Goal: Task Accomplishment & Management: Complete application form

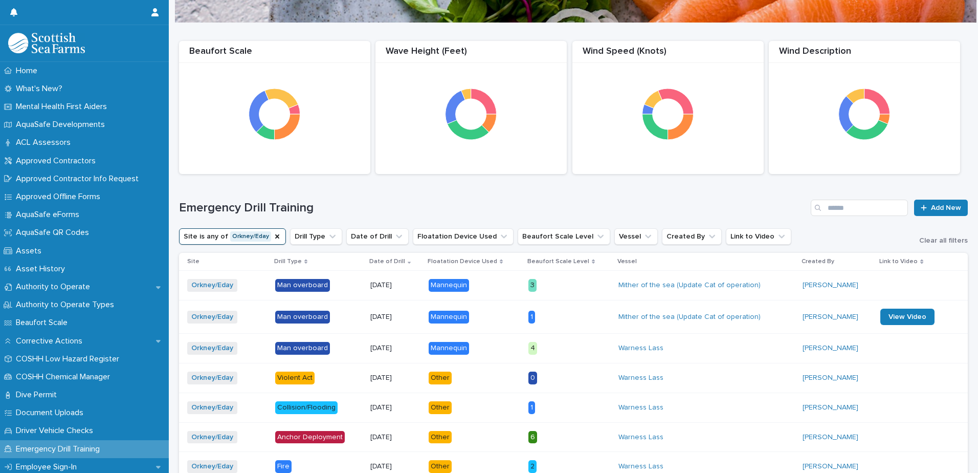
scroll to position [359, 0]
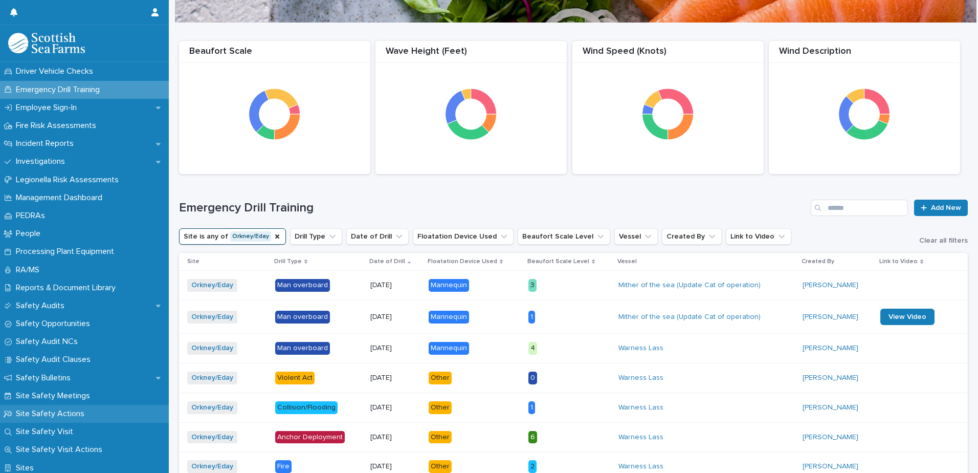
click at [63, 410] on p "Site Safety Actions" at bounding box center [52, 414] width 81 height 10
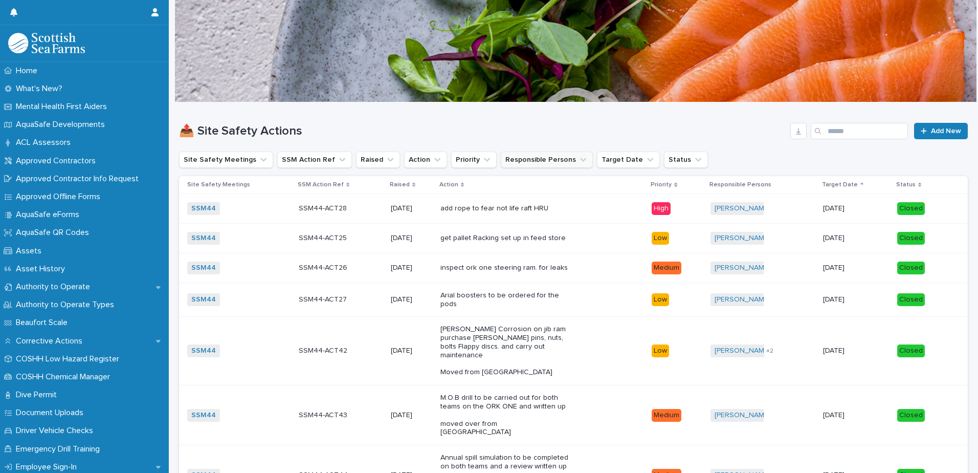
click at [541, 163] on button "Responsible Persons" at bounding box center [547, 159] width 92 height 16
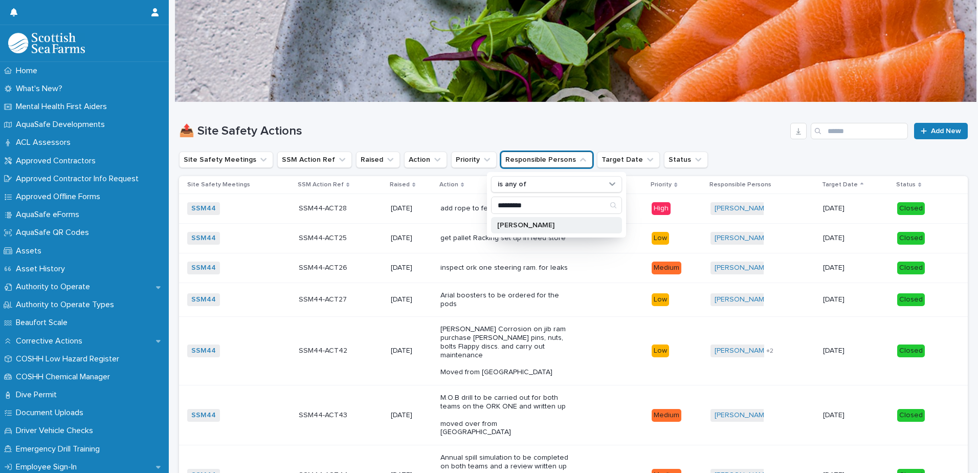
type input "*********"
click at [525, 220] on div "[PERSON_NAME]" at bounding box center [556, 225] width 131 height 16
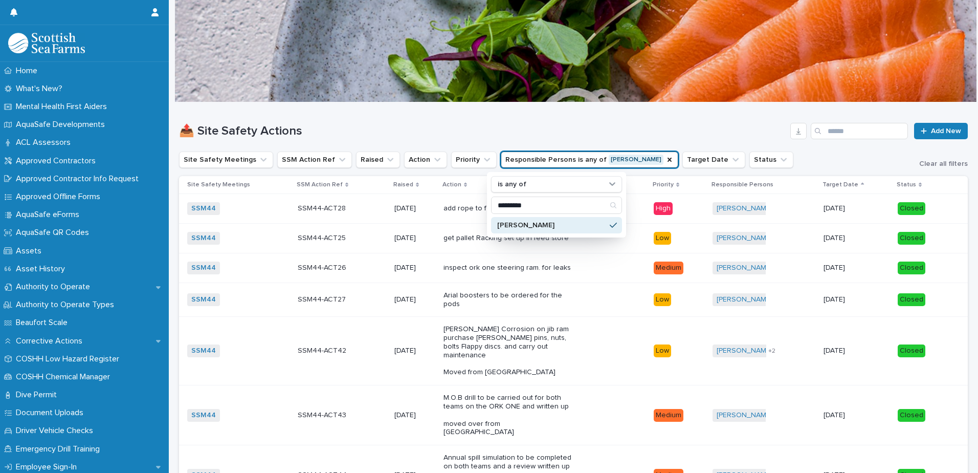
click at [515, 125] on h1 "📤 Site Safety Actions" at bounding box center [482, 131] width 607 height 15
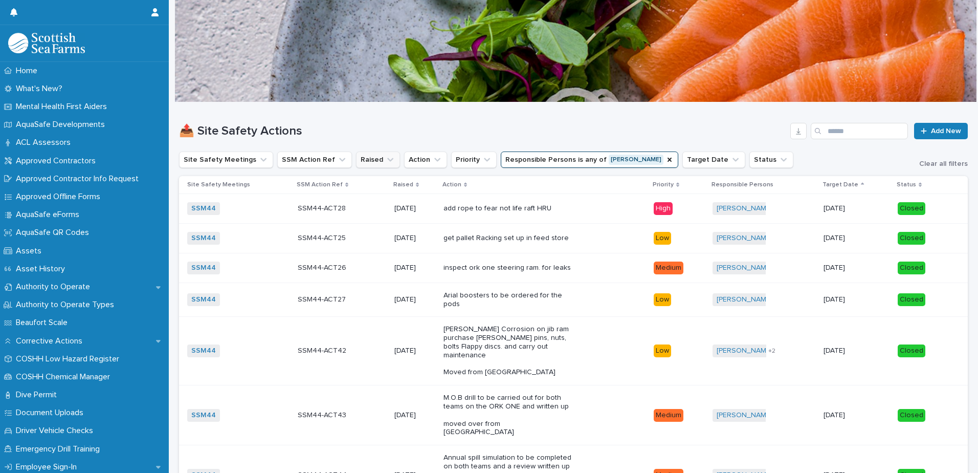
click at [385, 162] on icon "Raised" at bounding box center [390, 160] width 10 height 10
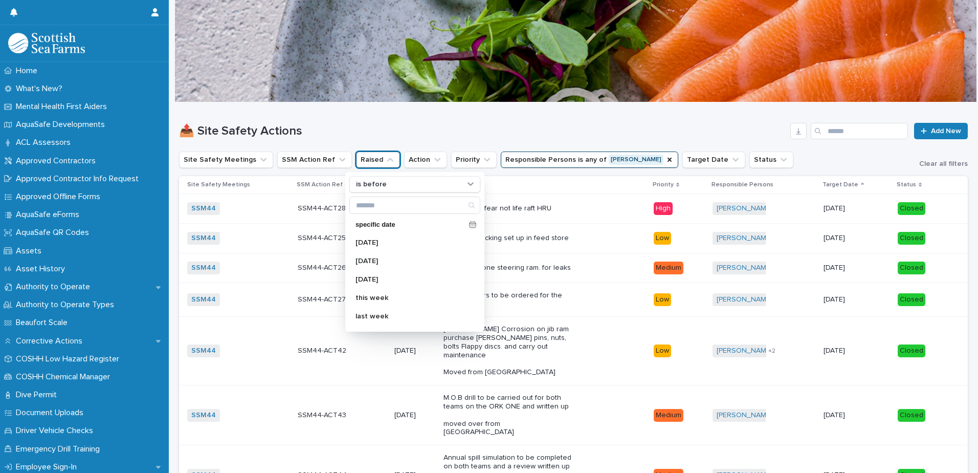
scroll to position [97, 0]
click at [395, 311] on p "this month" at bounding box center [410, 311] width 108 height 7
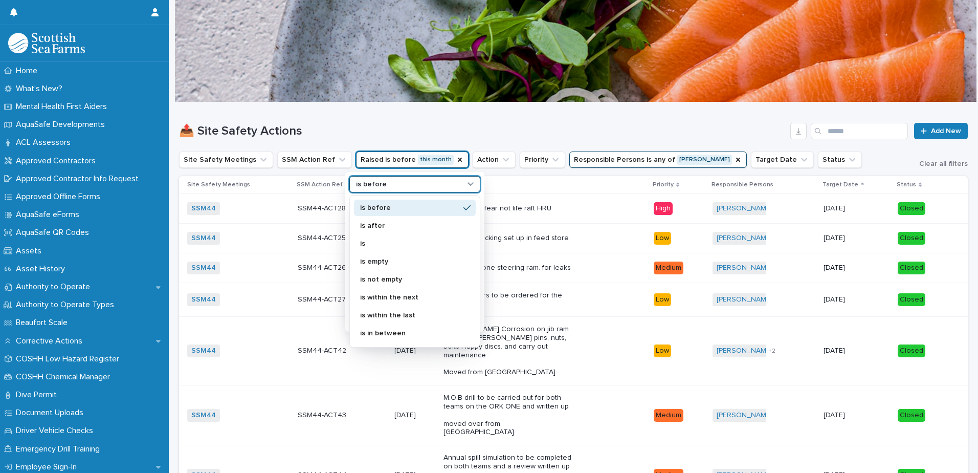
click at [470, 182] on icon at bounding box center [471, 184] width 10 height 10
click at [394, 245] on p "is" at bounding box center [409, 243] width 99 height 7
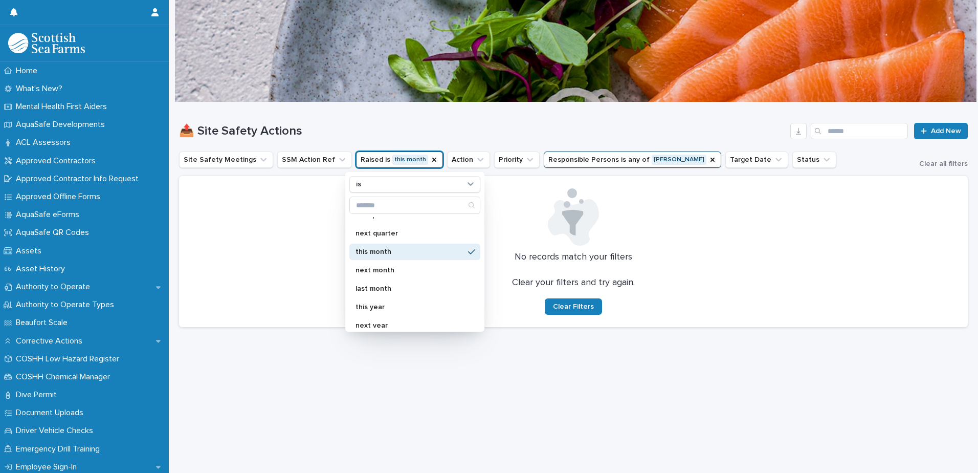
scroll to position [181, 0]
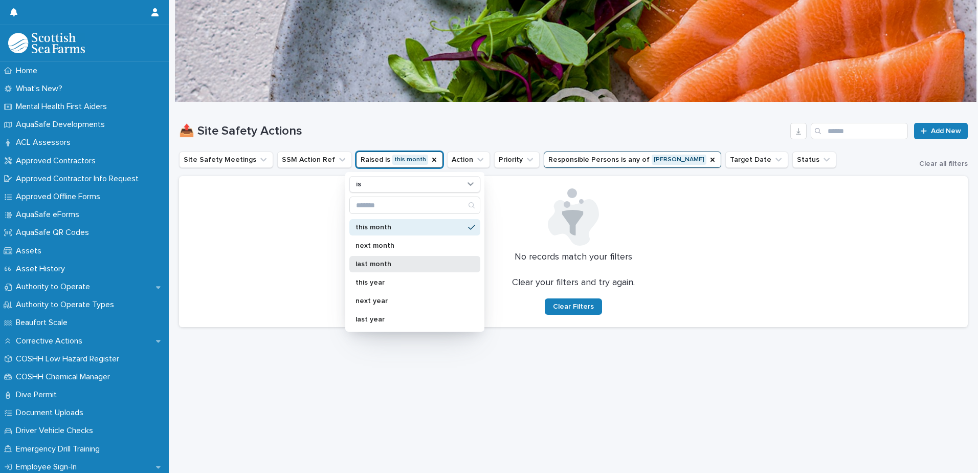
click at [394, 265] on p "last month" at bounding box center [410, 263] width 108 height 7
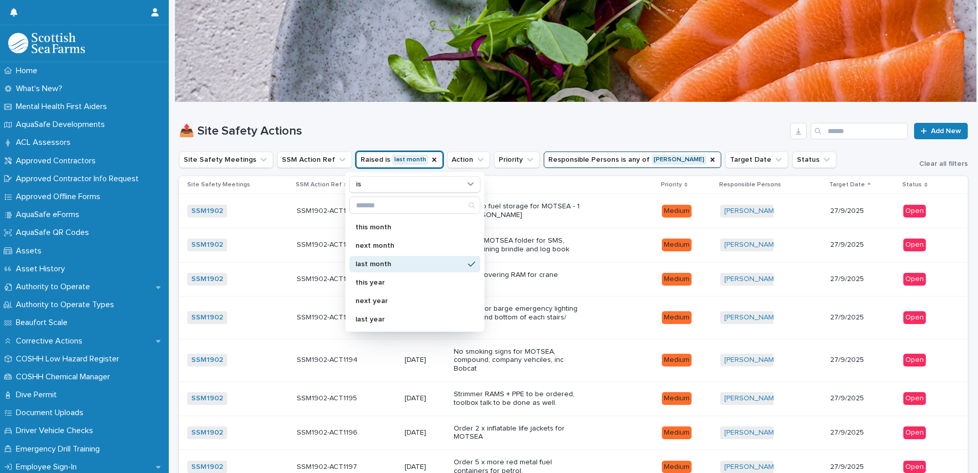
click at [542, 115] on div "📤 Site Safety Actions Add New" at bounding box center [573, 126] width 789 height 49
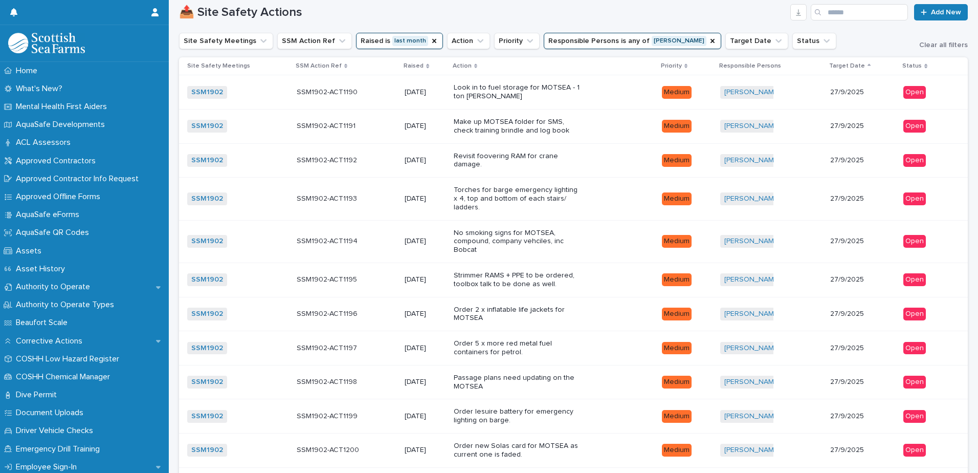
scroll to position [119, 0]
click at [426, 66] on icon at bounding box center [427, 65] width 3 height 5
click at [426, 66] on icon at bounding box center [427, 67] width 3 height 2
click at [404, 68] on p "Raised" at bounding box center [414, 65] width 20 height 11
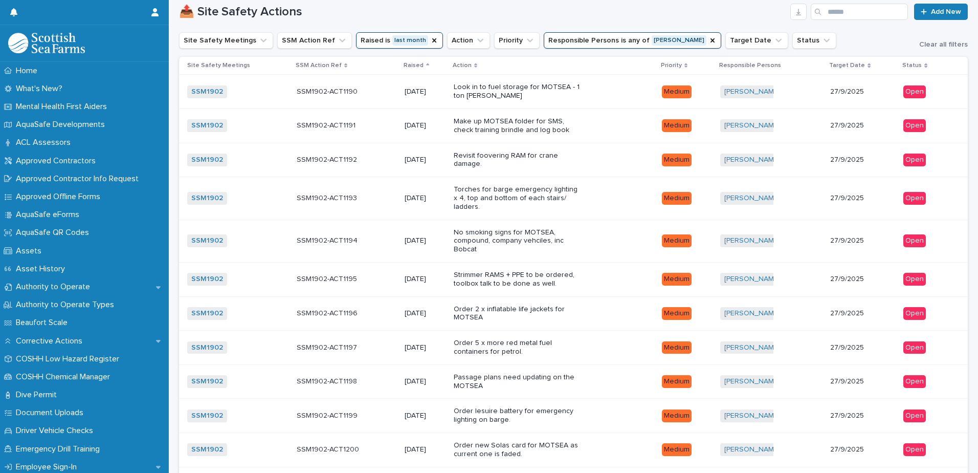
click at [404, 68] on p "Raised" at bounding box center [414, 65] width 20 height 11
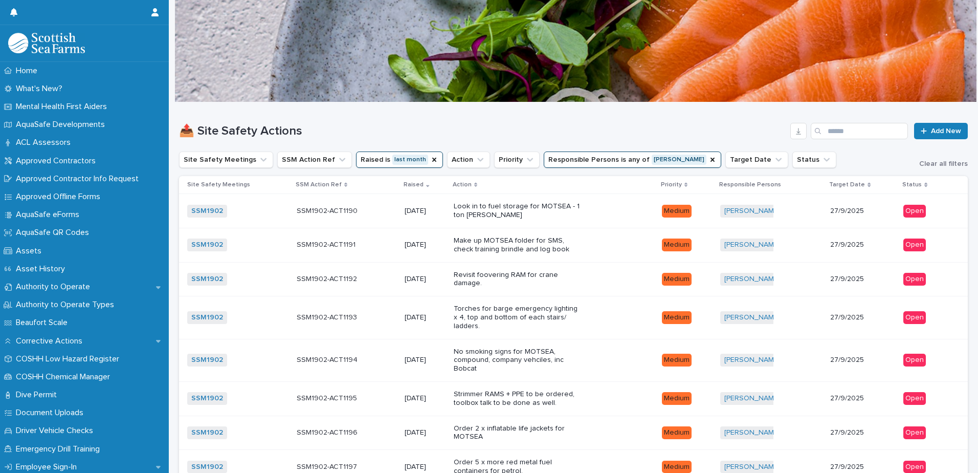
scroll to position [359, 0]
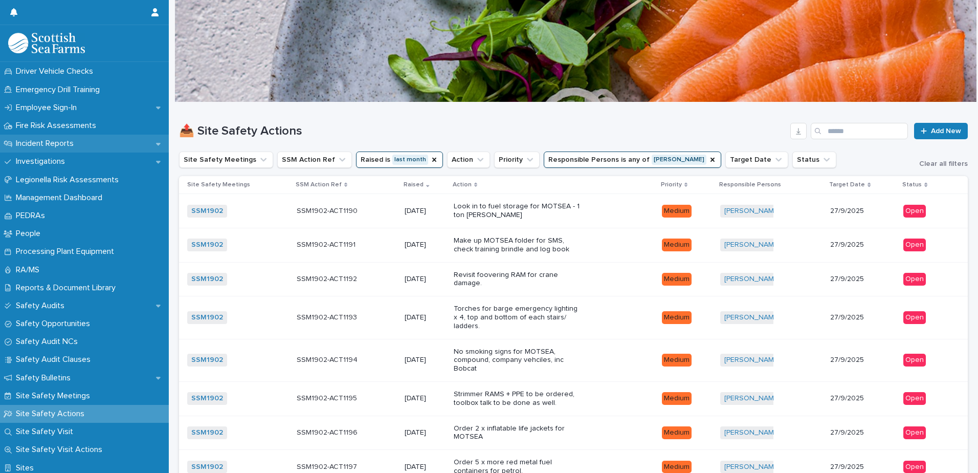
click at [55, 141] on p "Incident Reports" at bounding box center [47, 144] width 70 height 10
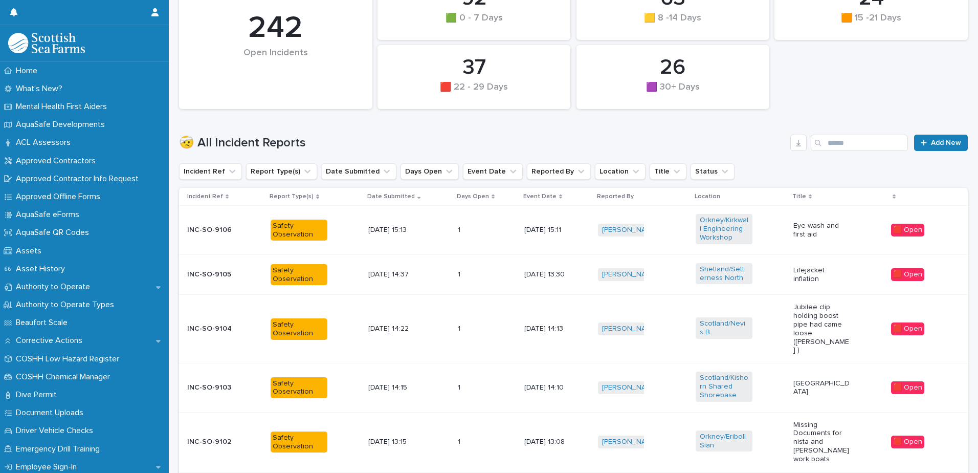
scroll to position [216, 0]
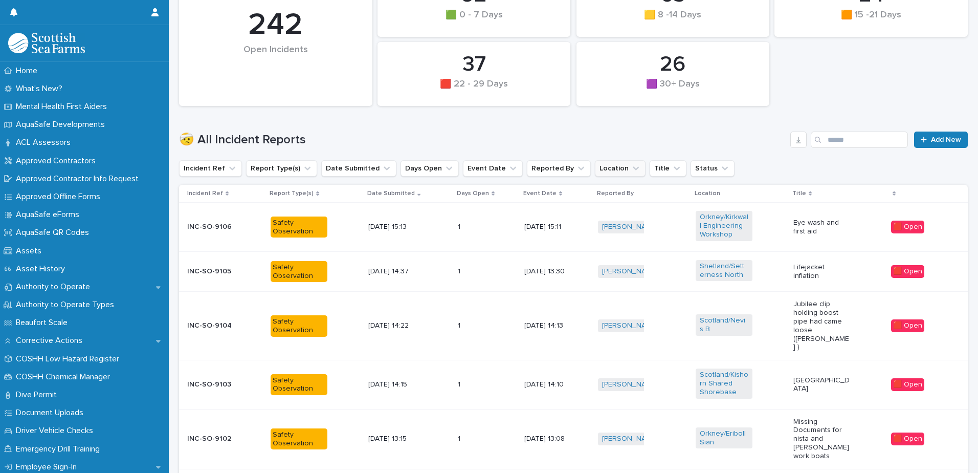
click at [606, 172] on button "Location" at bounding box center [620, 168] width 51 height 16
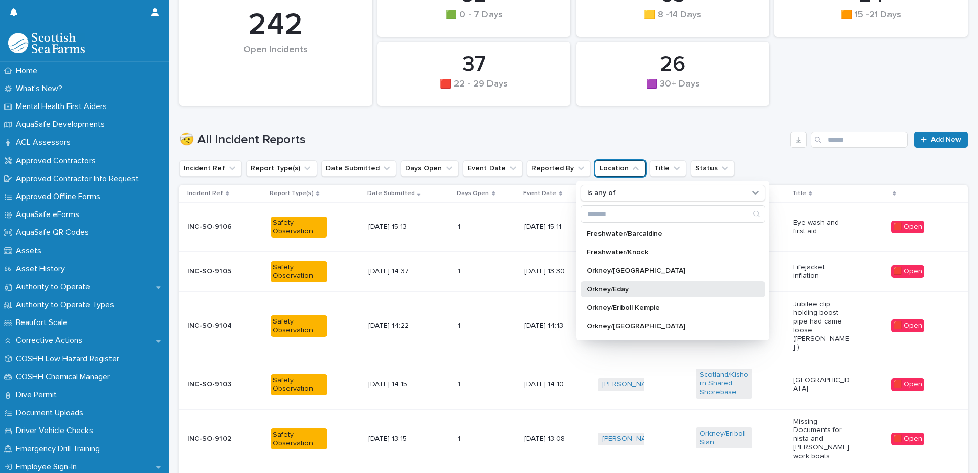
click at [621, 286] on p "Orkney/Eday" at bounding box center [668, 289] width 162 height 7
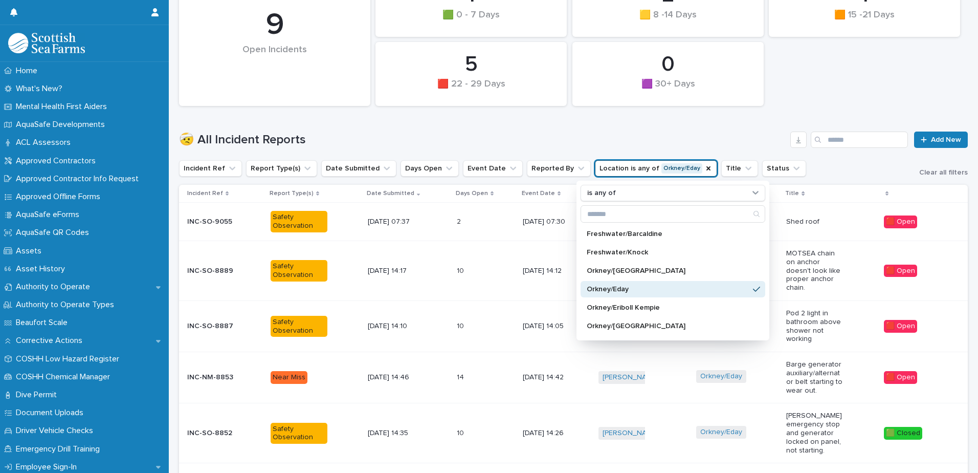
click at [953, 84] on div "1 🟧 15 -21 Days 1 🟩 0 - 7 Days 137 🟪 Property Damage 0 🟪 30+ Days 2 🟨 8 -14 Day…" at bounding box center [573, 5] width 799 height 212
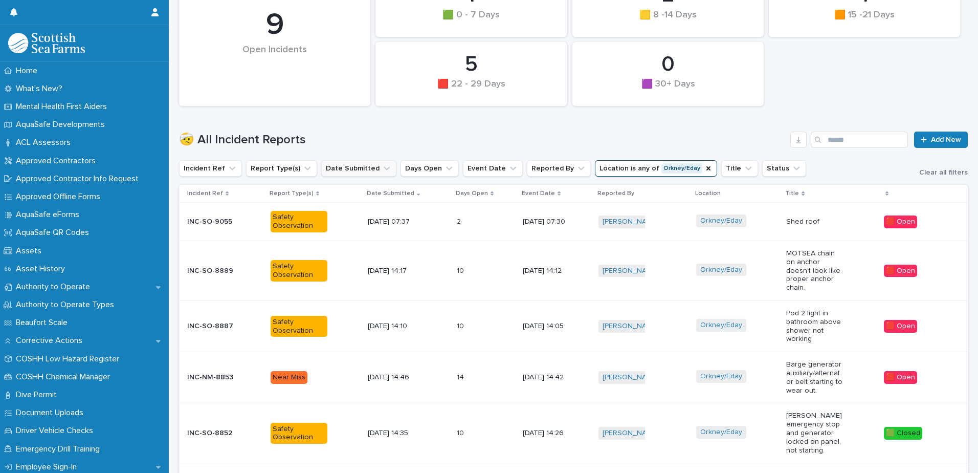
click at [382, 169] on icon "Date Submitted" at bounding box center [387, 168] width 10 height 10
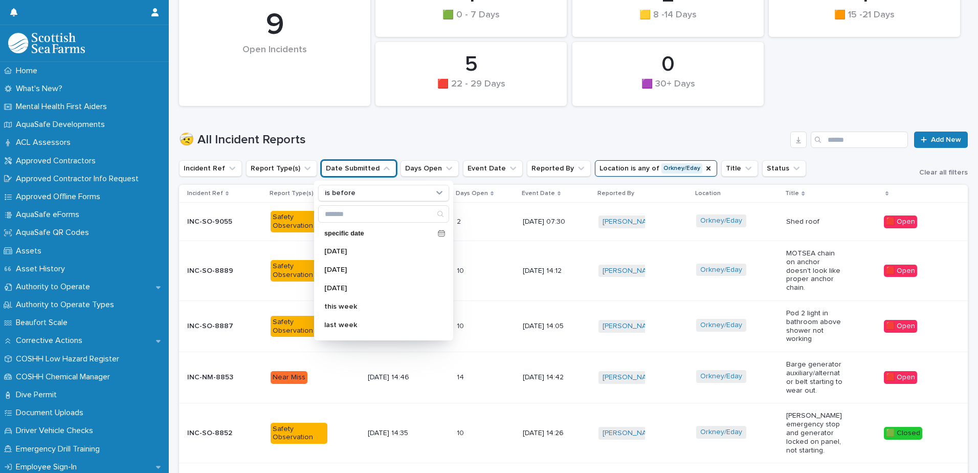
scroll to position [97, 0]
click at [358, 321] on p "this month" at bounding box center [378, 320] width 108 height 7
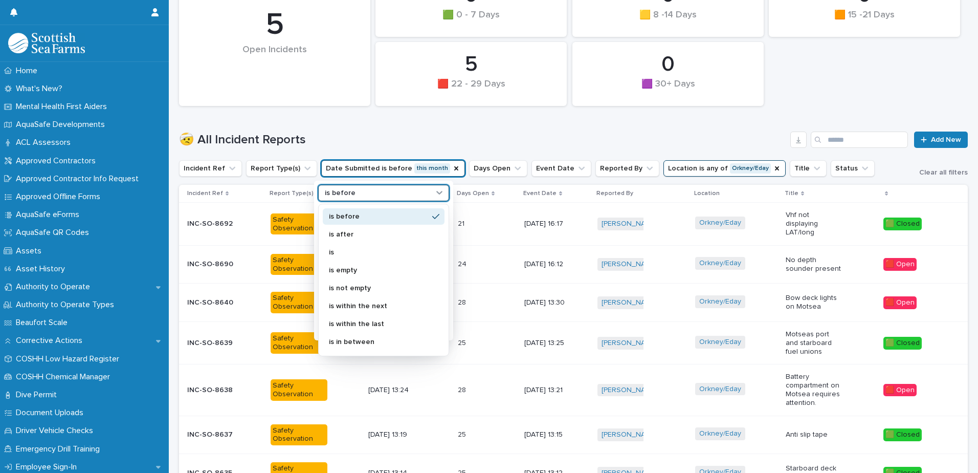
click at [361, 191] on div "is before" at bounding box center [377, 193] width 113 height 11
click at [355, 250] on p "is" at bounding box center [378, 252] width 99 height 7
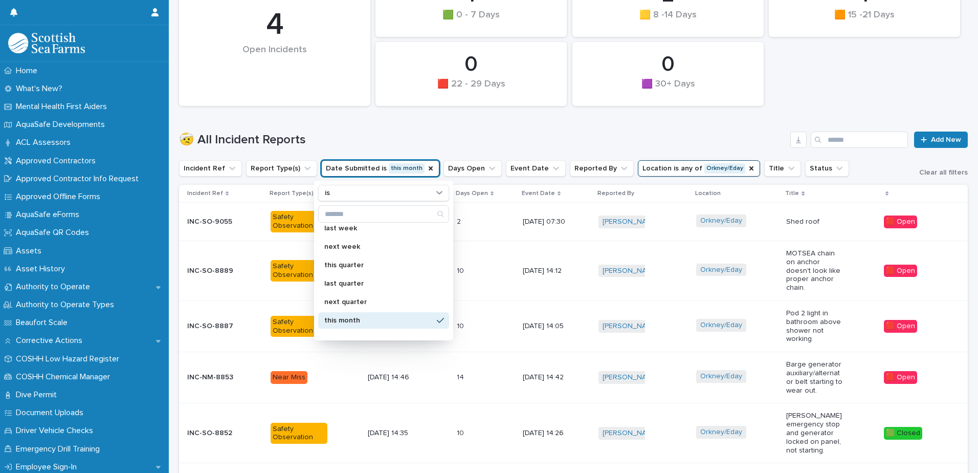
click at [836, 100] on div "1 🟧 15 -21 Days 1 🟩 0 - 7 Days 0 🟪 Property Damage 0 🟪 30+ Days 2 🟨 8 -14 Days …" at bounding box center [573, 5] width 799 height 212
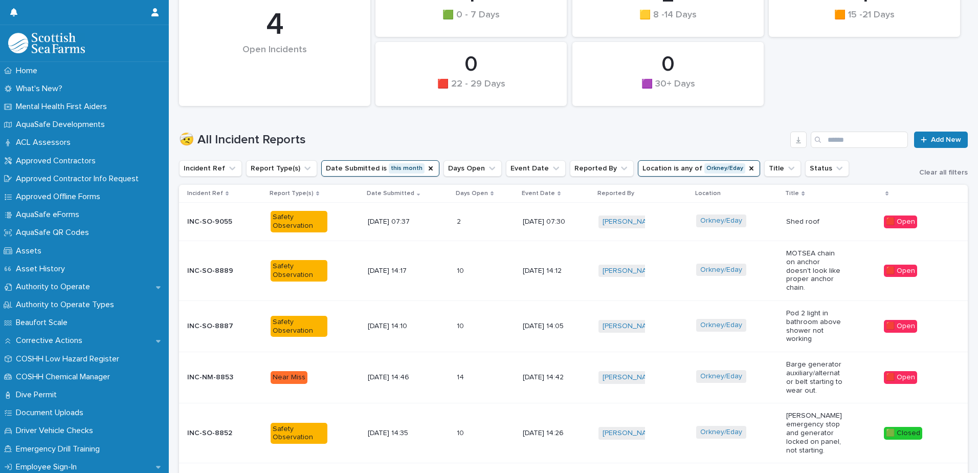
click at [390, 168] on button "Date Submitted is this month" at bounding box center [380, 168] width 118 height 16
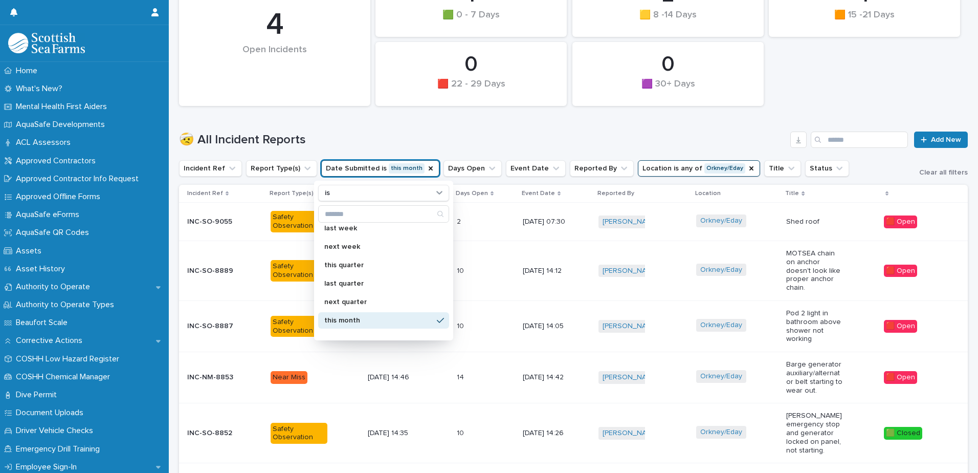
scroll to position [181, 0]
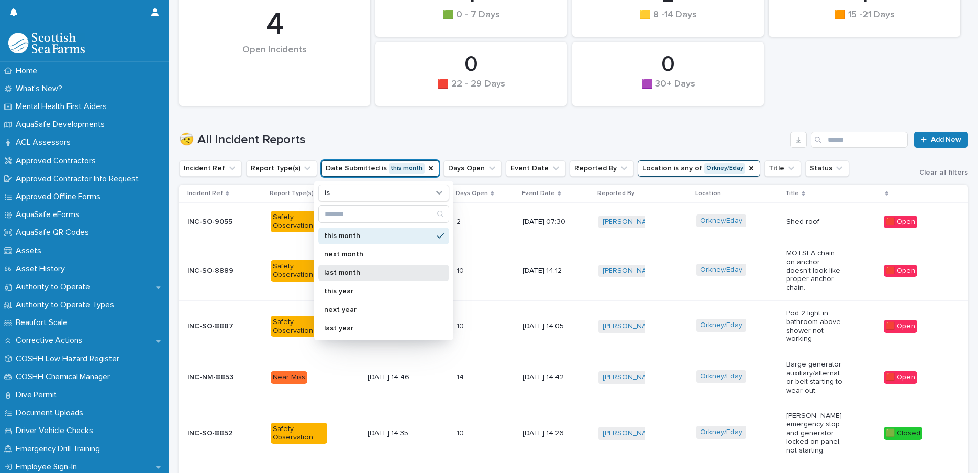
click at [350, 272] on p "last month" at bounding box center [378, 272] width 108 height 7
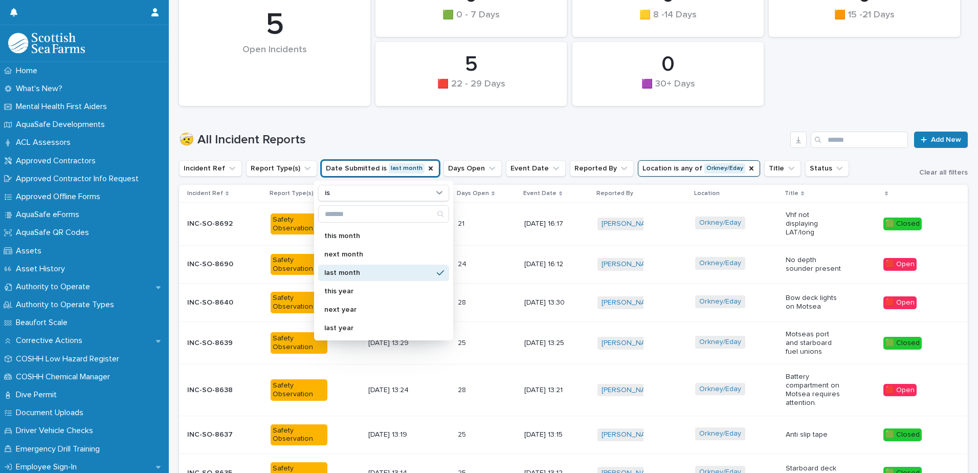
scroll to position [84, 0]
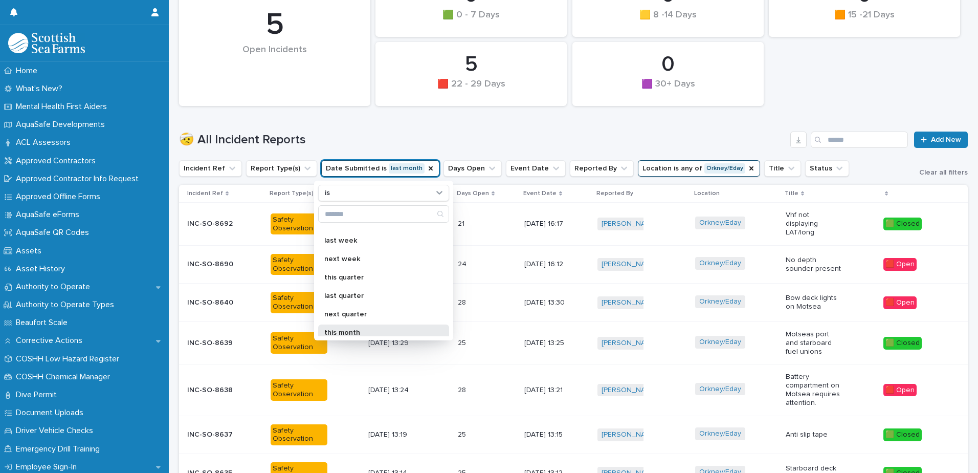
click at [372, 334] on p "this month" at bounding box center [378, 332] width 108 height 7
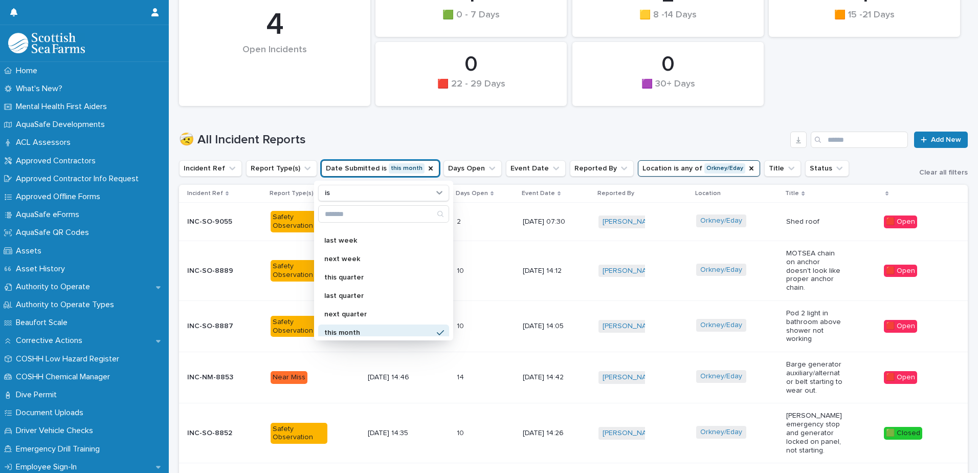
scroll to position [162, 0]
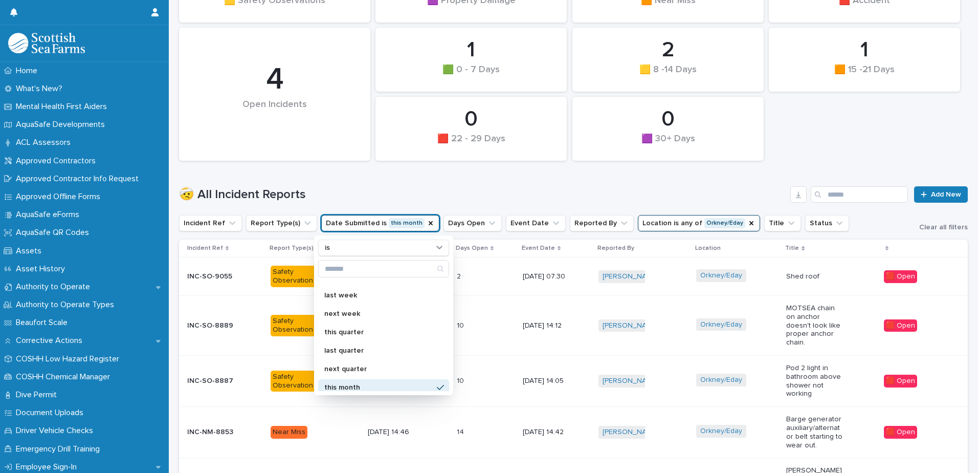
click at [495, 191] on h1 "🤕 All Incident Reports" at bounding box center [482, 194] width 607 height 15
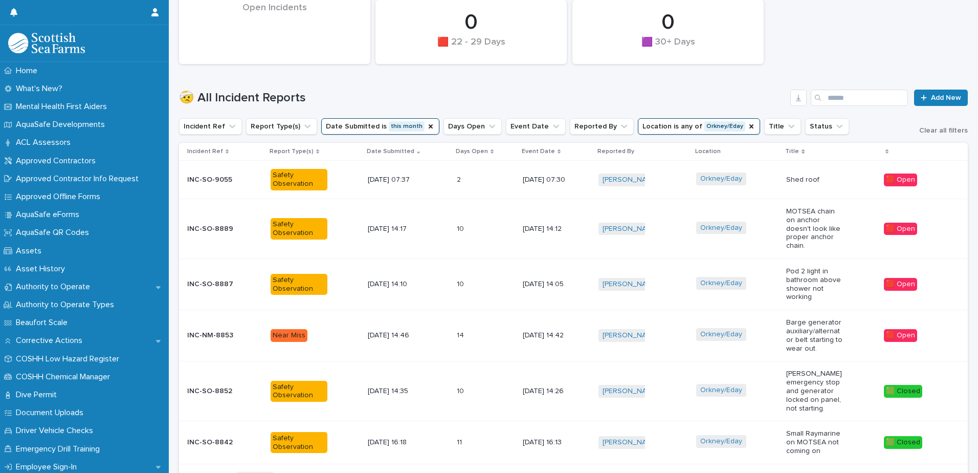
scroll to position [257, 0]
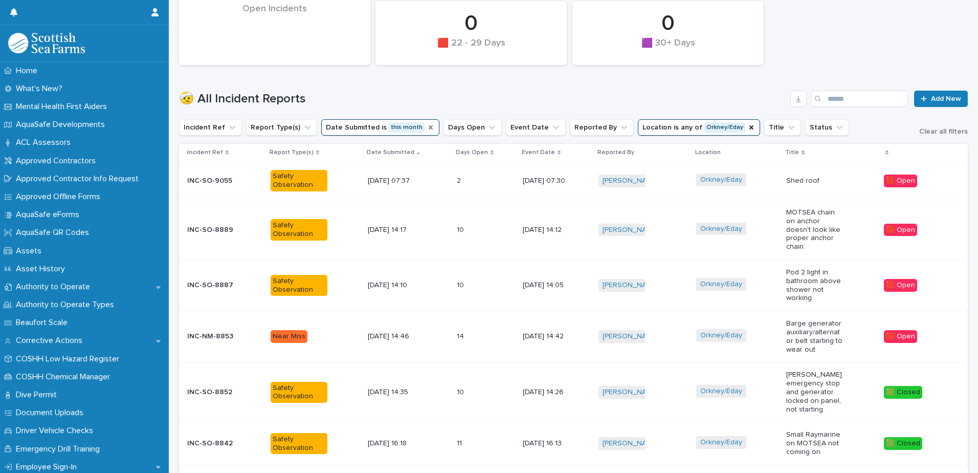
click at [427, 128] on icon "Date Submitted" at bounding box center [431, 127] width 8 height 8
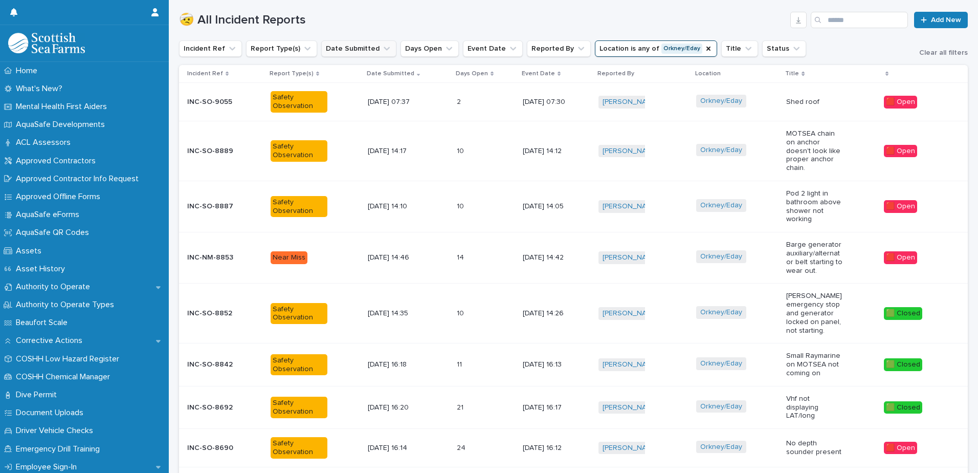
click at [355, 49] on button "Date Submitted" at bounding box center [358, 48] width 75 height 16
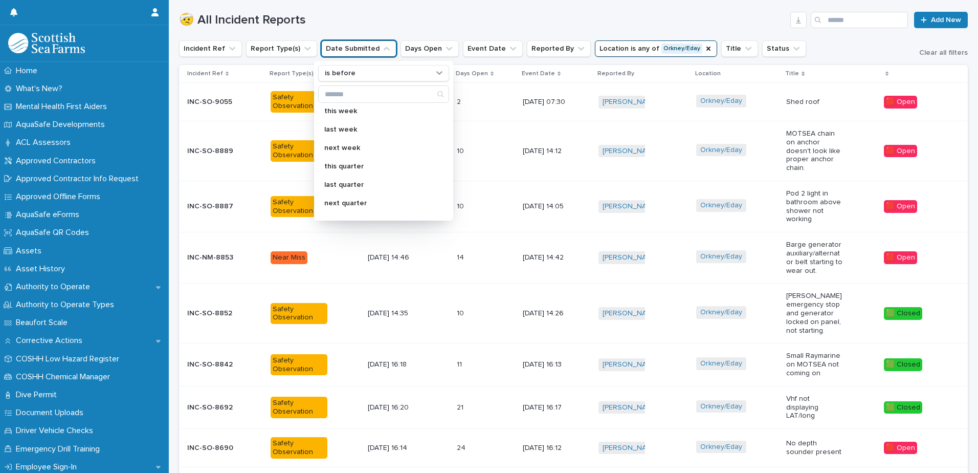
scroll to position [97, 0]
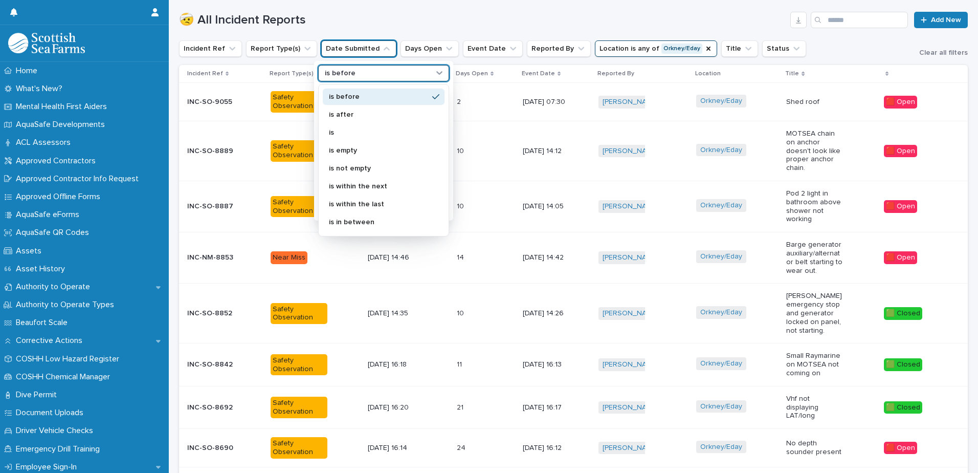
click at [352, 71] on p "is before" at bounding box center [340, 73] width 31 height 9
click at [342, 129] on p "is" at bounding box center [378, 132] width 99 height 7
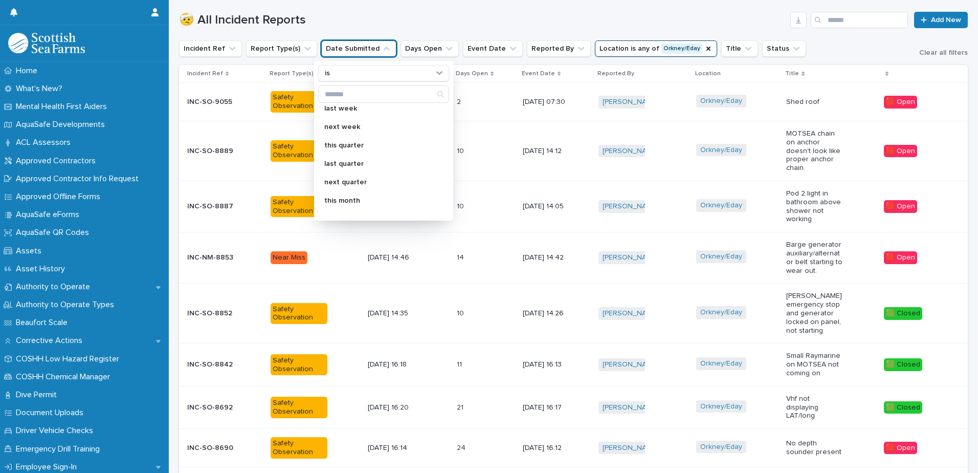
scroll to position [181, 0]
click at [345, 149] on div "last month" at bounding box center [383, 153] width 131 height 16
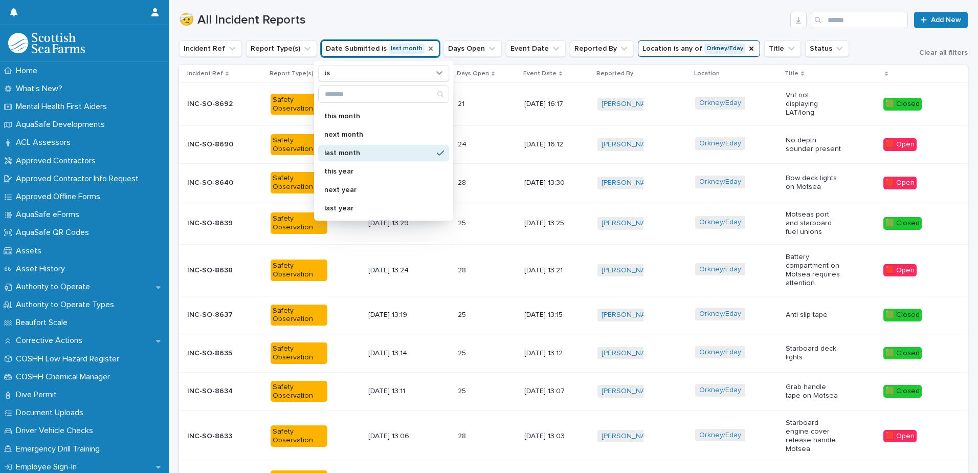
click at [523, 21] on h1 "🤕 All Incident Reports" at bounding box center [482, 20] width 607 height 15
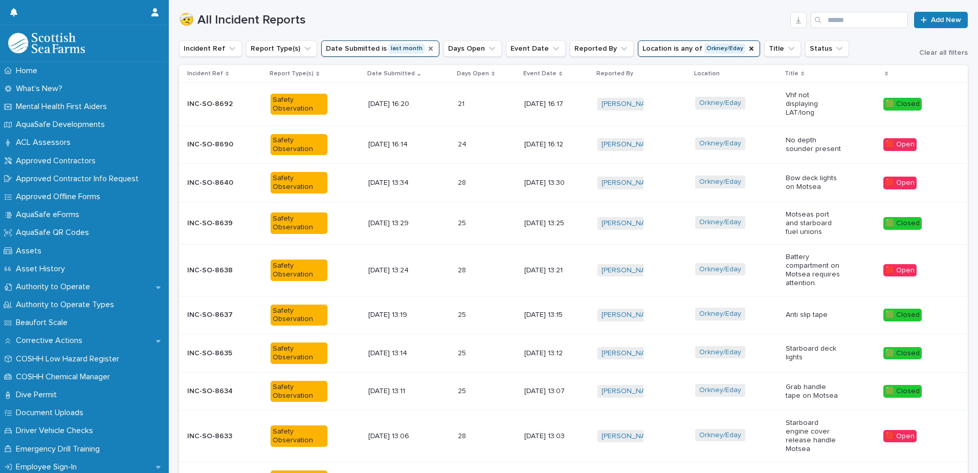
click at [397, 49] on button "Date Submitted is last month" at bounding box center [380, 48] width 118 height 16
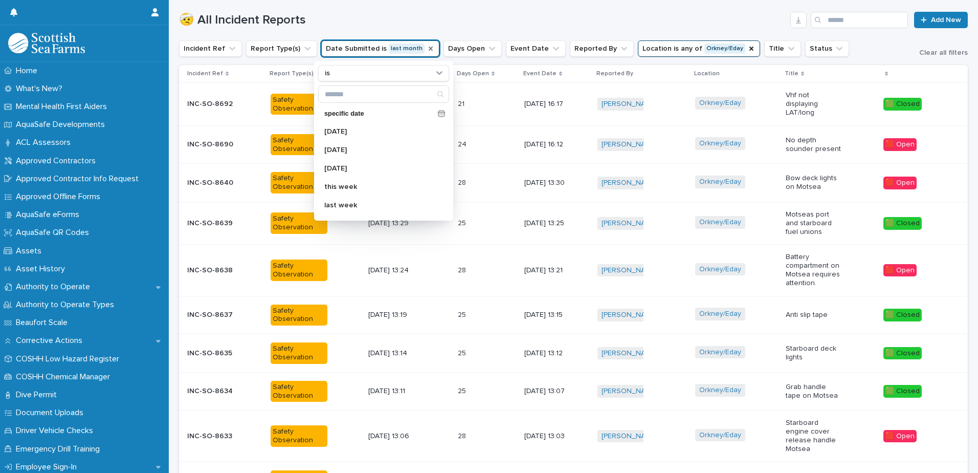
scroll to position [97, 0]
click at [354, 200] on p "this month" at bounding box center [378, 200] width 108 height 7
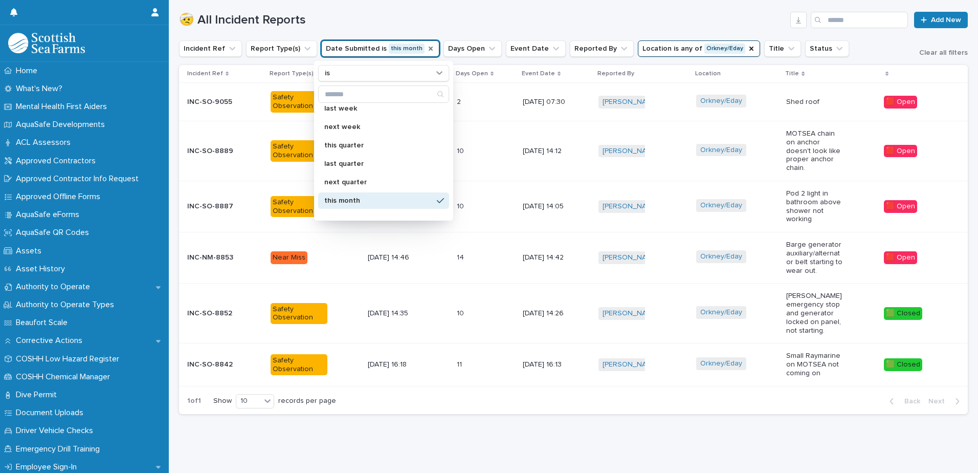
scroll to position [336, 0]
click at [490, 14] on h1 "🤕 All Incident Reports" at bounding box center [482, 20] width 607 height 15
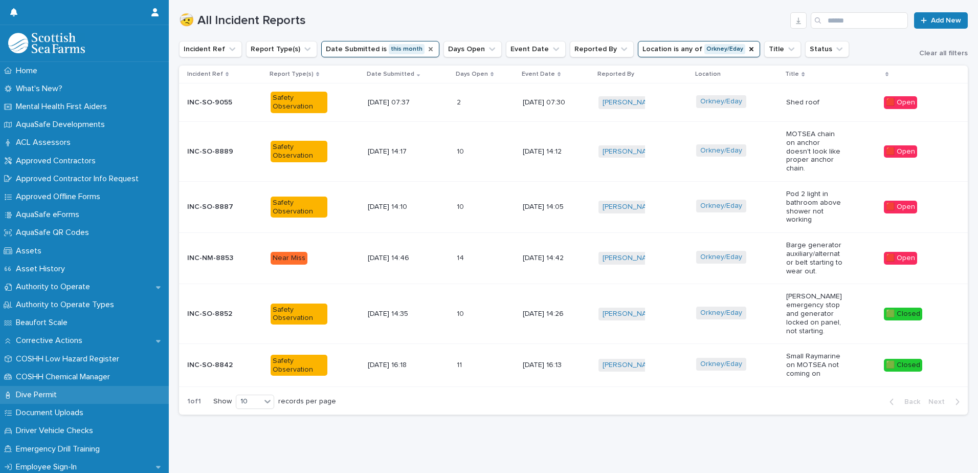
click at [160, 386] on div "Dive Permit" at bounding box center [84, 395] width 169 height 18
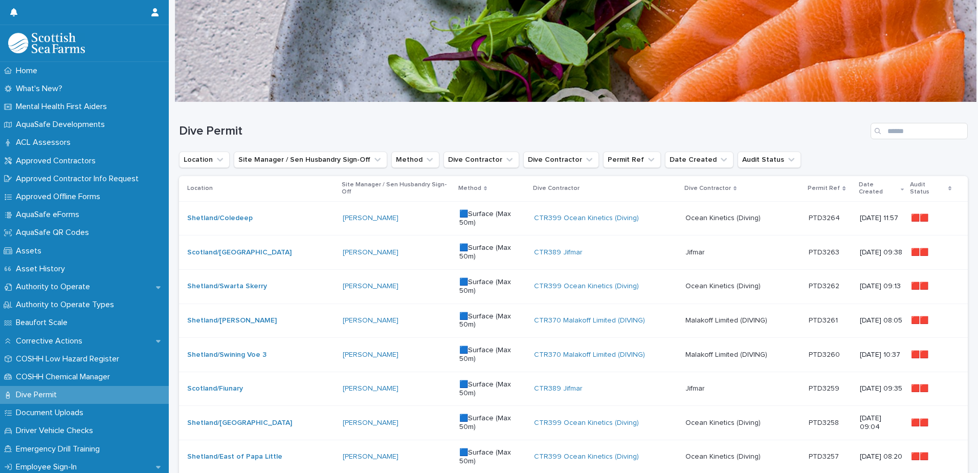
scroll to position [359, 0]
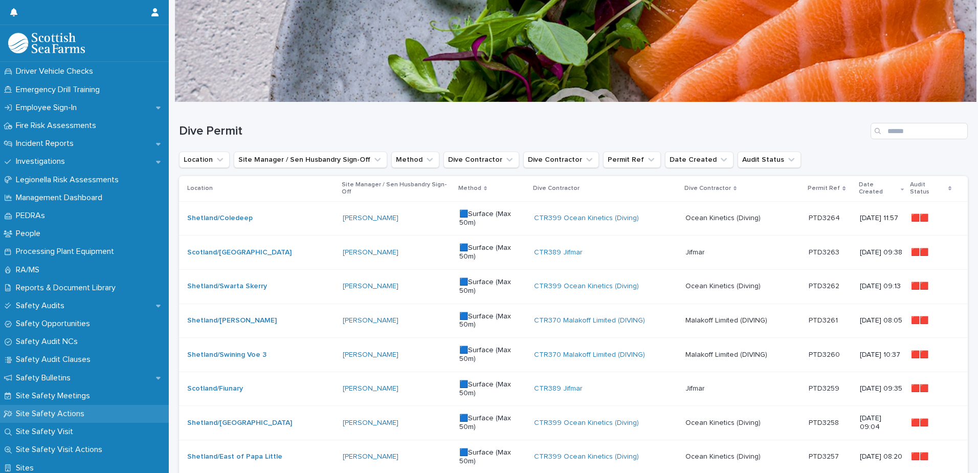
click at [72, 413] on p "Site Safety Actions" at bounding box center [52, 414] width 81 height 10
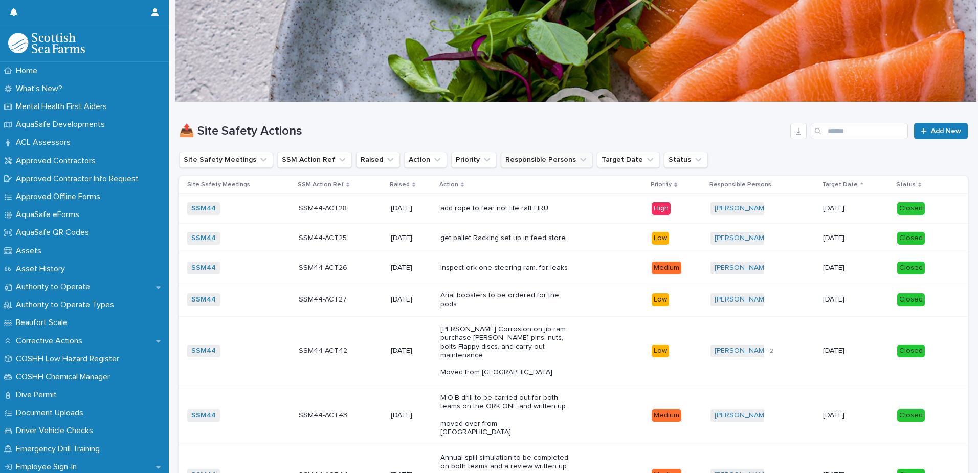
click at [527, 161] on button "Responsible Persons" at bounding box center [547, 159] width 92 height 16
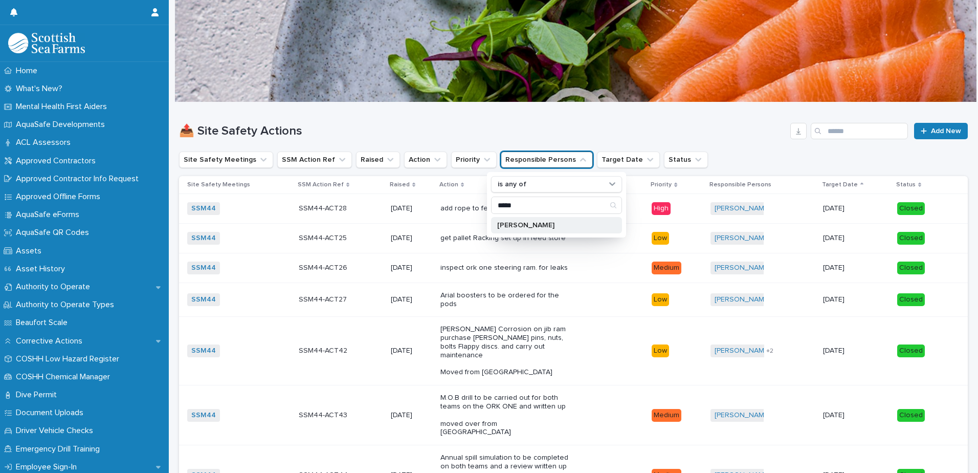
type input "*****"
click at [538, 224] on p "[PERSON_NAME]" at bounding box center [551, 225] width 108 height 7
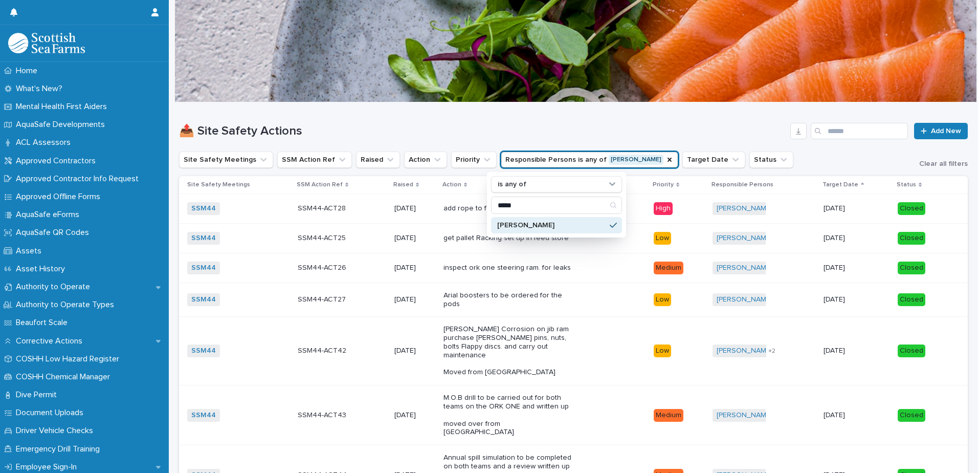
click at [605, 125] on h1 "📤 Site Safety Actions" at bounding box center [482, 131] width 607 height 15
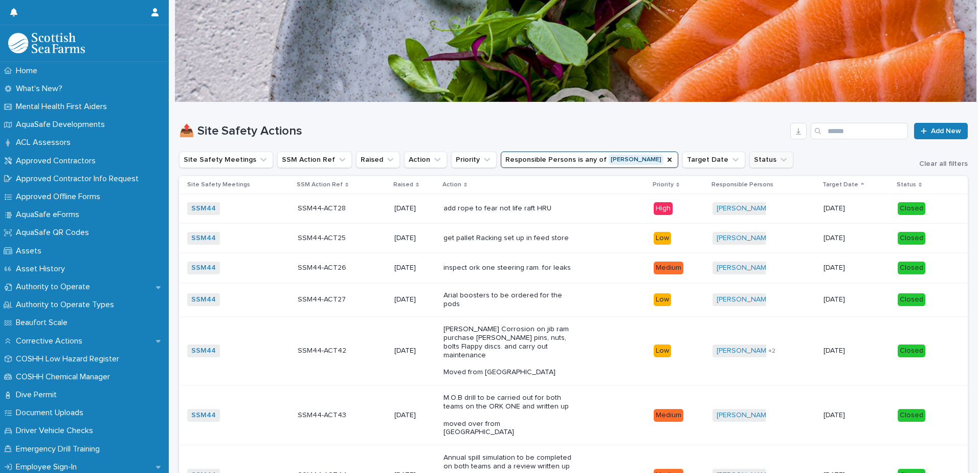
click at [750, 161] on button "Status" at bounding box center [772, 159] width 44 height 16
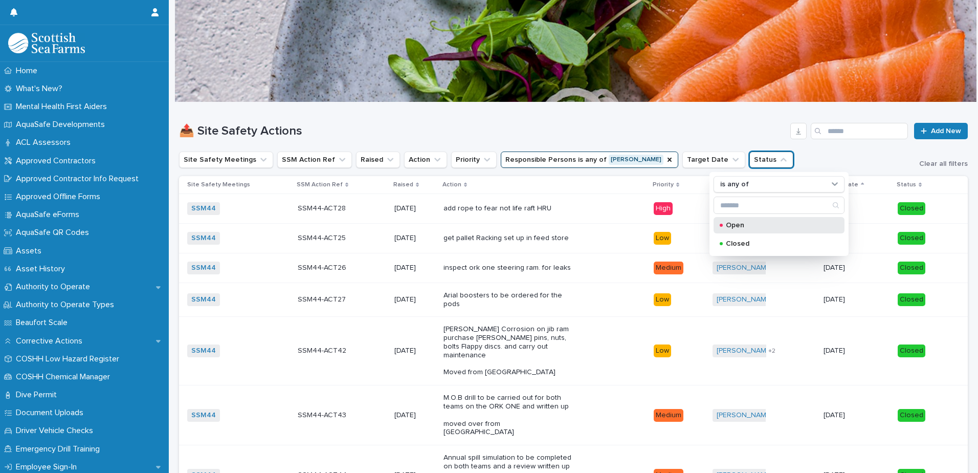
click at [742, 227] on p "Open" at bounding box center [777, 225] width 102 height 7
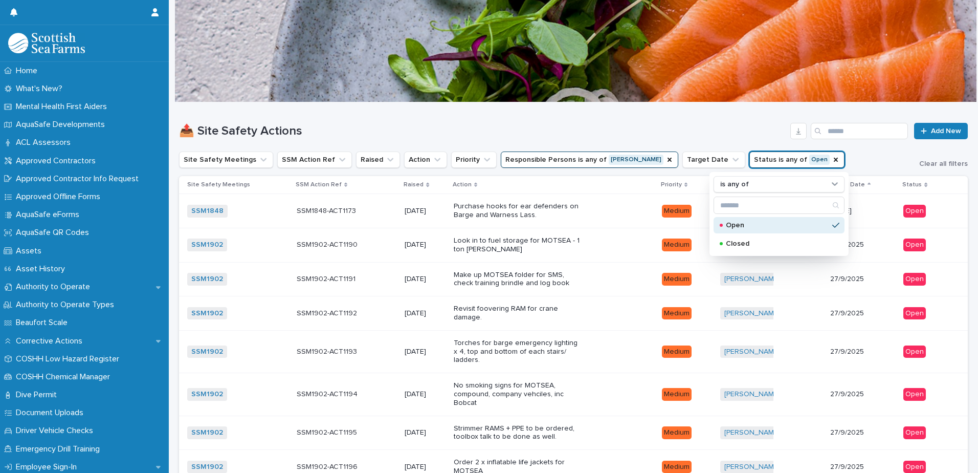
click at [727, 117] on div "📤 Site Safety Actions Add New" at bounding box center [573, 126] width 789 height 49
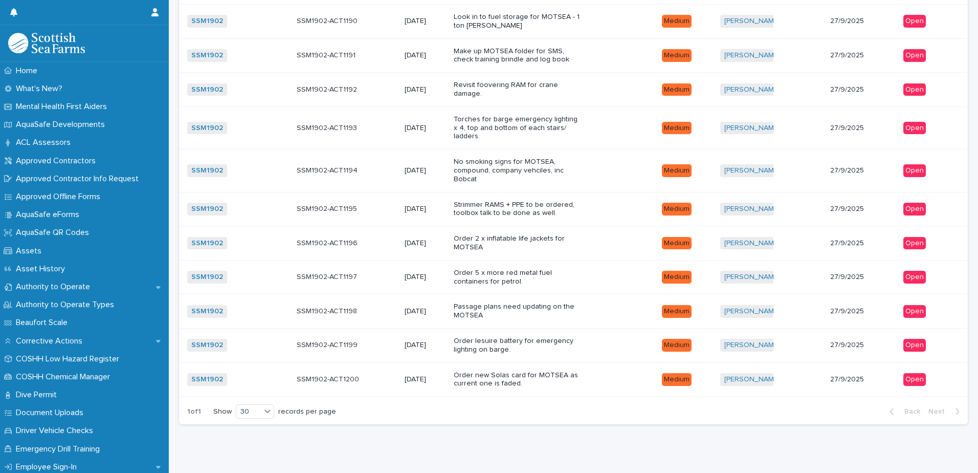
scroll to position [237, 0]
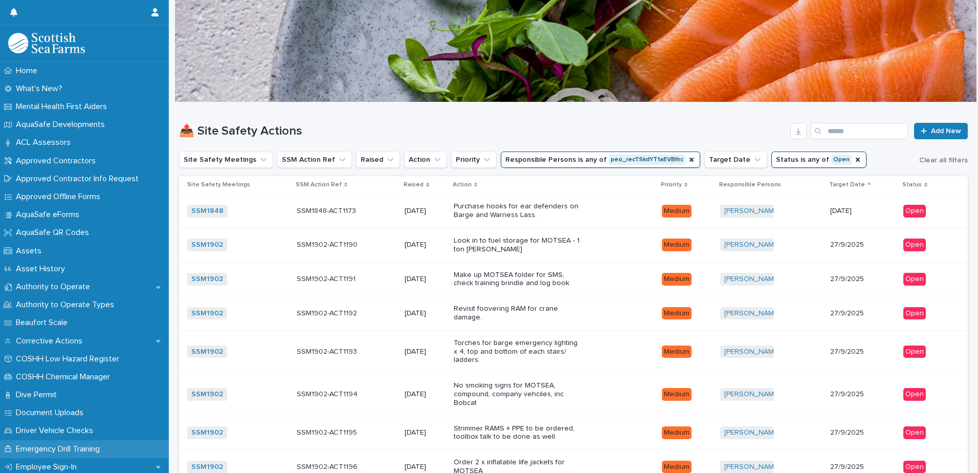
click at [78, 445] on p "Emergency Drill Training" at bounding box center [60, 449] width 96 height 10
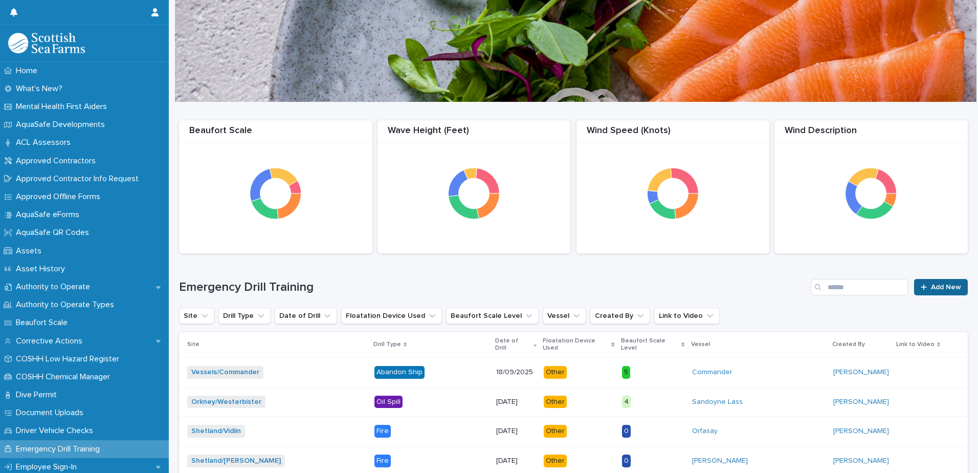
click at [933, 287] on span "Add New" at bounding box center [946, 287] width 30 height 7
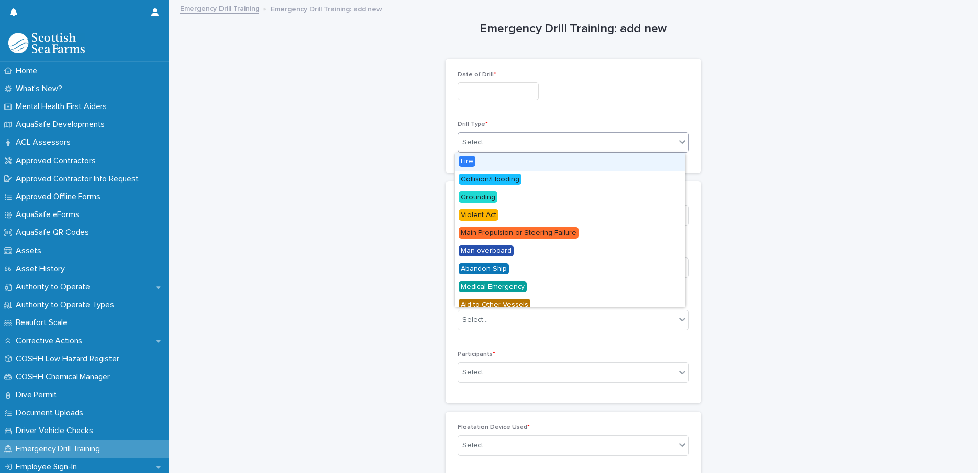
click at [506, 144] on div "Select..." at bounding box center [567, 142] width 217 height 17
click at [520, 232] on span "Main Propulsion or Steering Failure" at bounding box center [519, 232] width 120 height 11
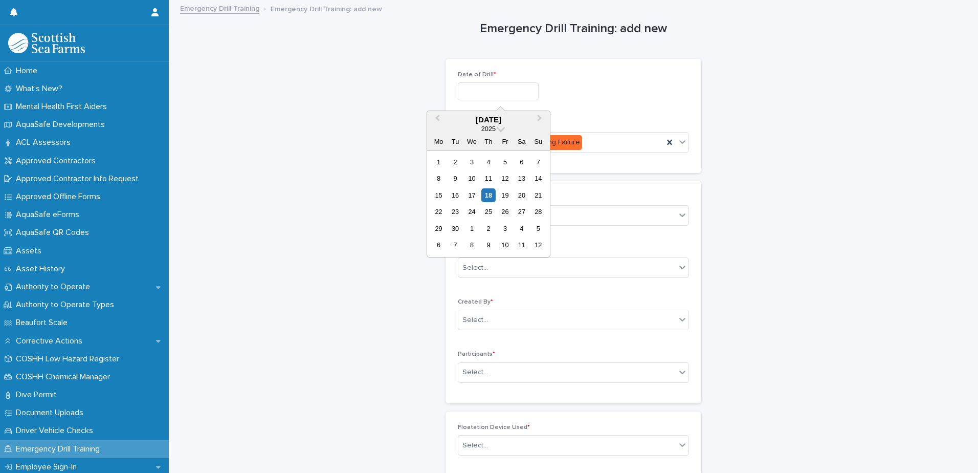
click at [476, 91] on input "text" at bounding box center [498, 91] width 81 height 18
click at [473, 178] on div "10" at bounding box center [472, 178] width 14 height 14
type input "**********"
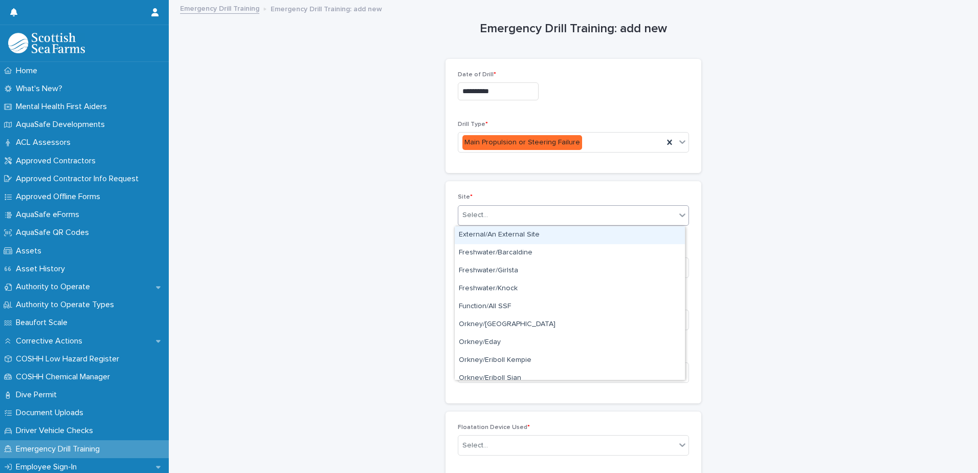
click at [553, 216] on div "Select..." at bounding box center [567, 215] width 217 height 17
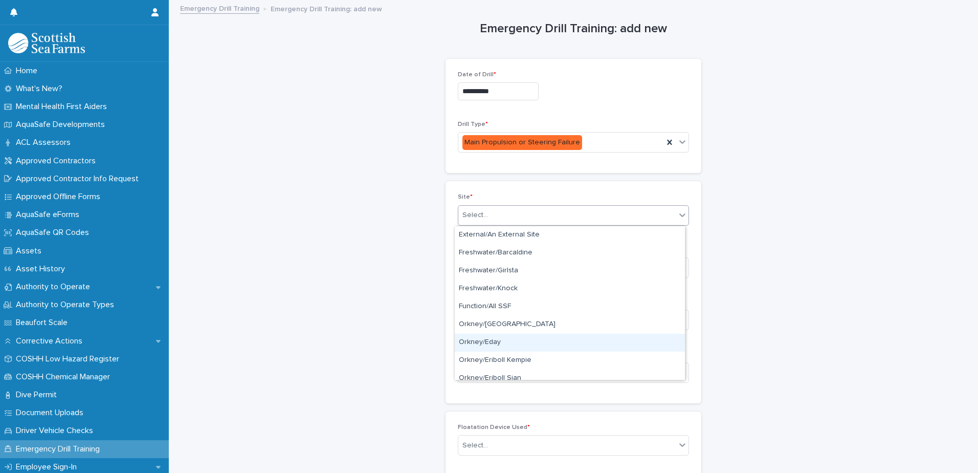
click at [510, 344] on div "Orkney/Eday" at bounding box center [570, 343] width 230 height 18
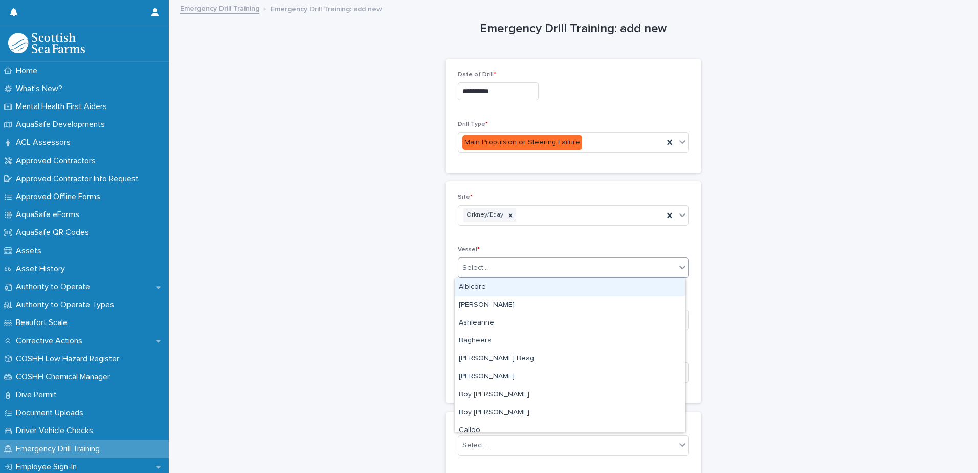
click at [499, 270] on div "Select..." at bounding box center [567, 267] width 217 height 17
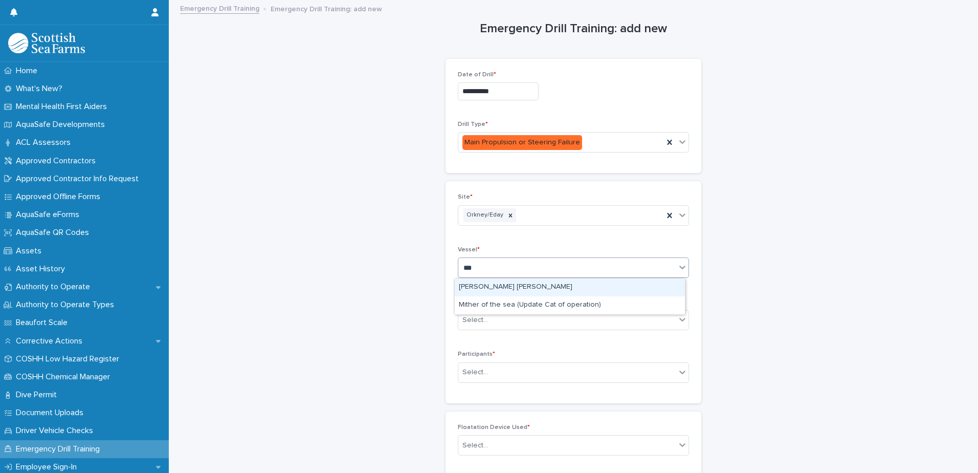
type input "****"
click at [490, 286] on div "Mither of the sea (Update Cat of operation)" at bounding box center [570, 287] width 230 height 18
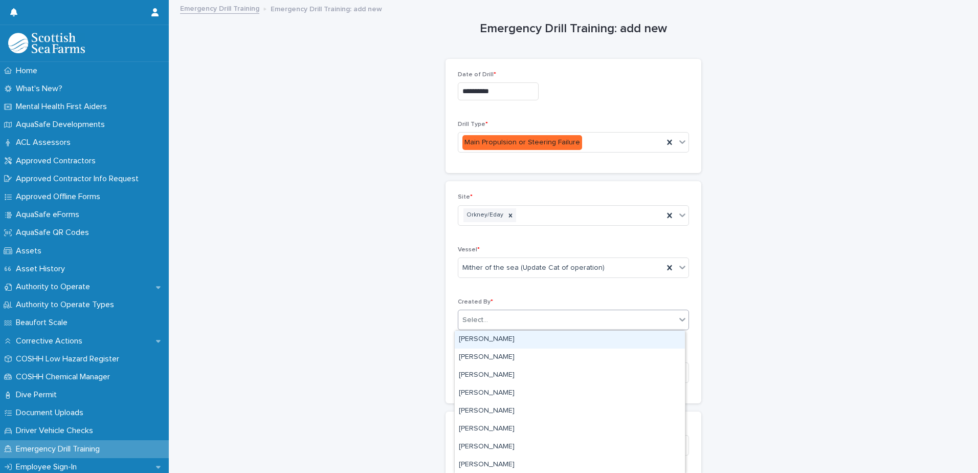
click at [487, 318] on div "Select..." at bounding box center [567, 320] width 217 height 17
type input "******"
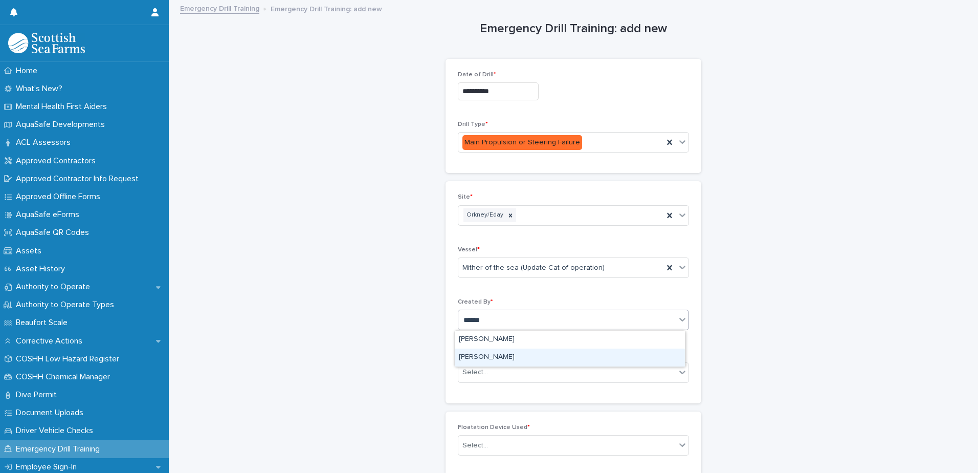
click at [491, 355] on div "[PERSON_NAME]" at bounding box center [570, 357] width 230 height 18
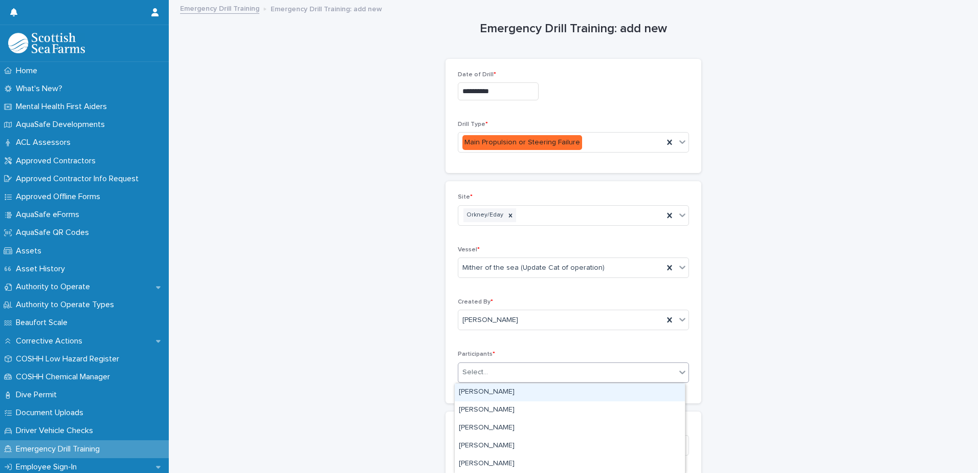
click at [493, 370] on div "Select..." at bounding box center [567, 372] width 217 height 17
type input "******"
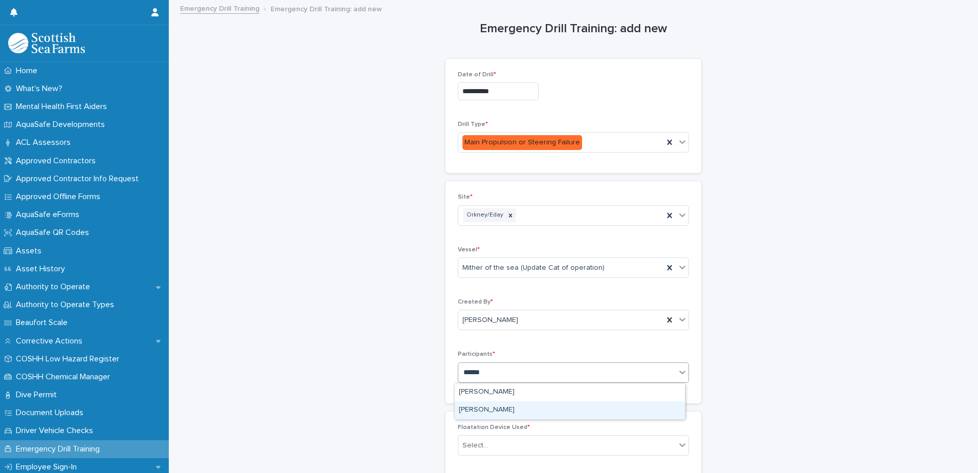
click at [491, 411] on div "[PERSON_NAME]" at bounding box center [570, 410] width 230 height 18
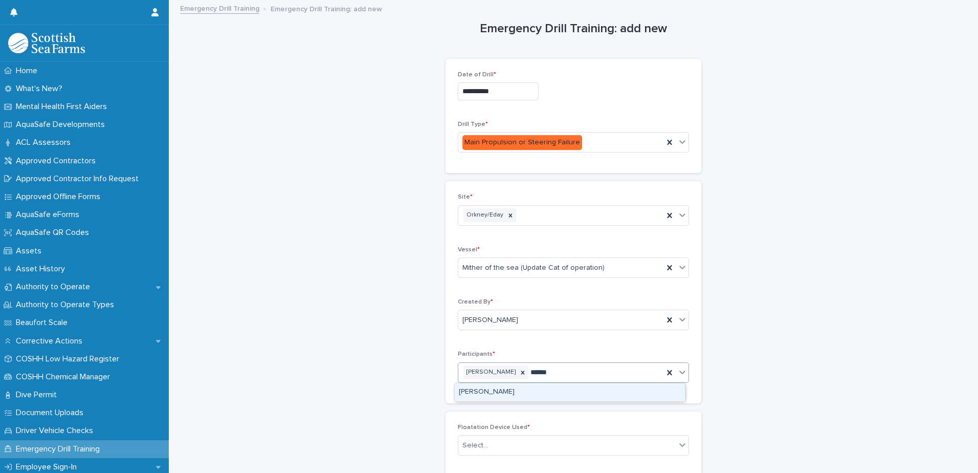
type input "*******"
click at [488, 389] on div "[PERSON_NAME]" at bounding box center [570, 392] width 230 height 18
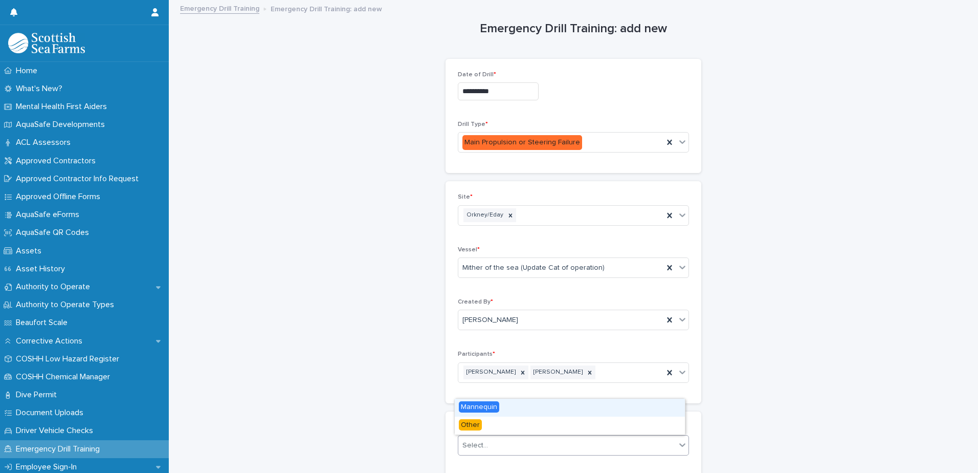
click at [680, 444] on icon at bounding box center [683, 445] width 10 height 10
click at [596, 427] on div "Other" at bounding box center [570, 426] width 230 height 18
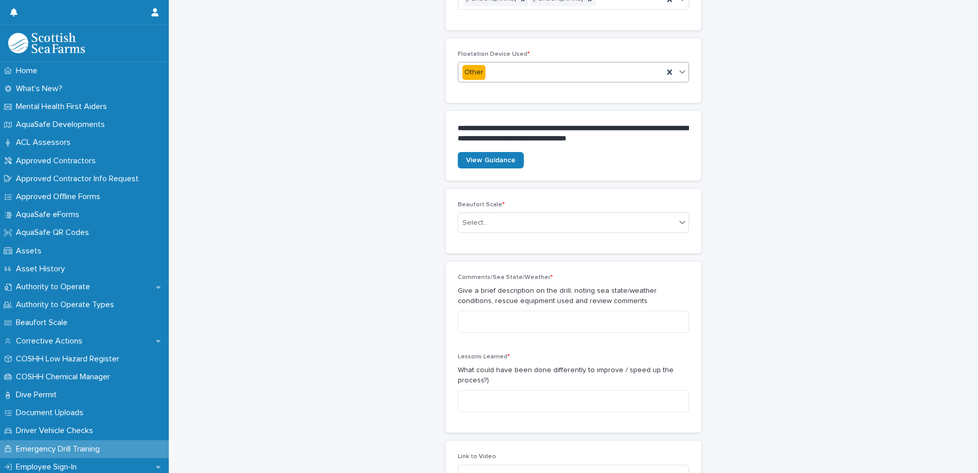
scroll to position [379, 0]
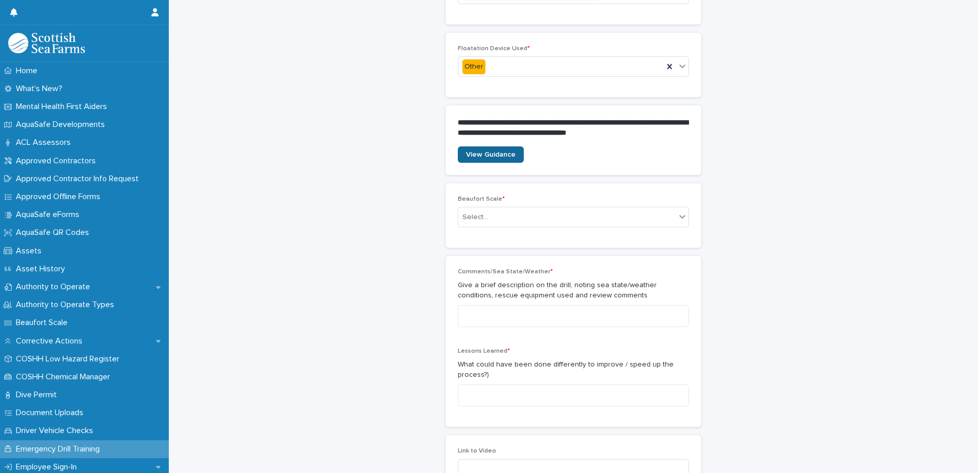
click at [486, 154] on span "View Guidance" at bounding box center [491, 154] width 50 height 7
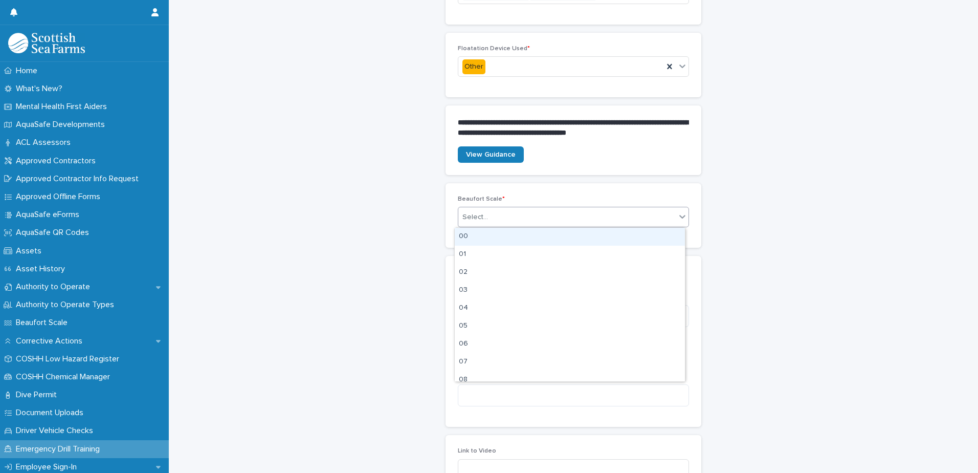
click at [497, 217] on div "Select..." at bounding box center [567, 217] width 217 height 17
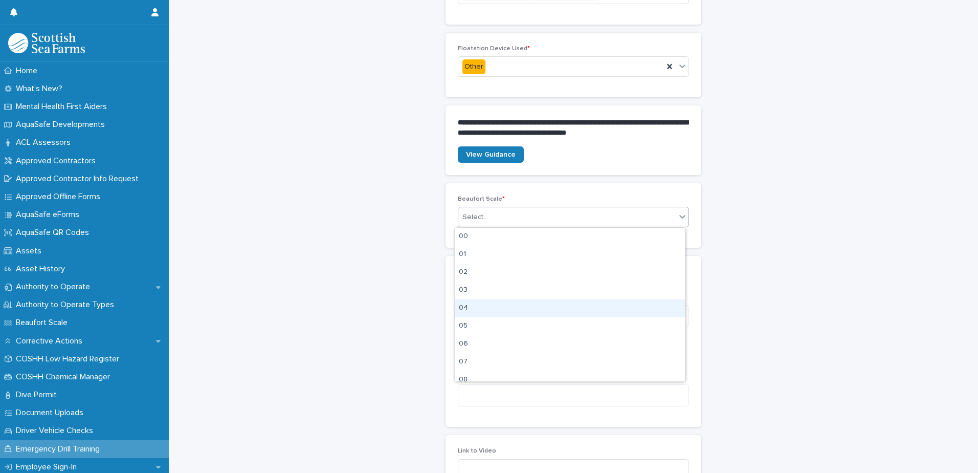
click at [519, 303] on div "04" at bounding box center [570, 308] width 230 height 18
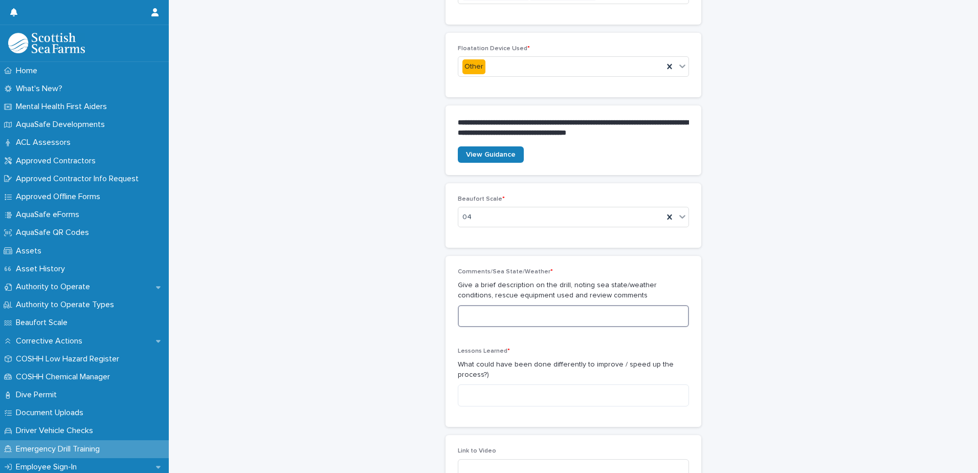
click at [492, 316] on textarea at bounding box center [573, 316] width 231 height 22
click at [496, 317] on textarea at bounding box center [573, 316] width 231 height 22
click at [512, 317] on textarea "**********" at bounding box center [573, 316] width 231 height 22
click at [485, 316] on textarea "**********" at bounding box center [573, 316] width 231 height 22
click at [589, 313] on textarea "**********" at bounding box center [573, 316] width 231 height 22
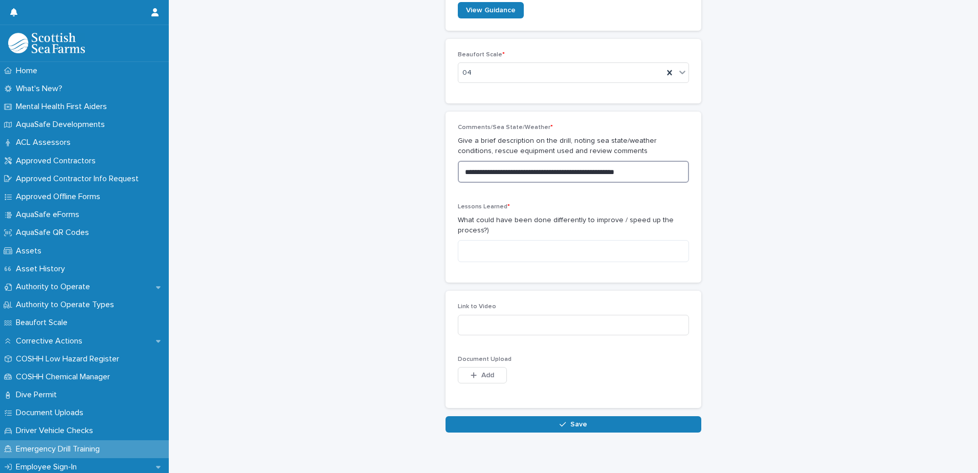
scroll to position [528, 0]
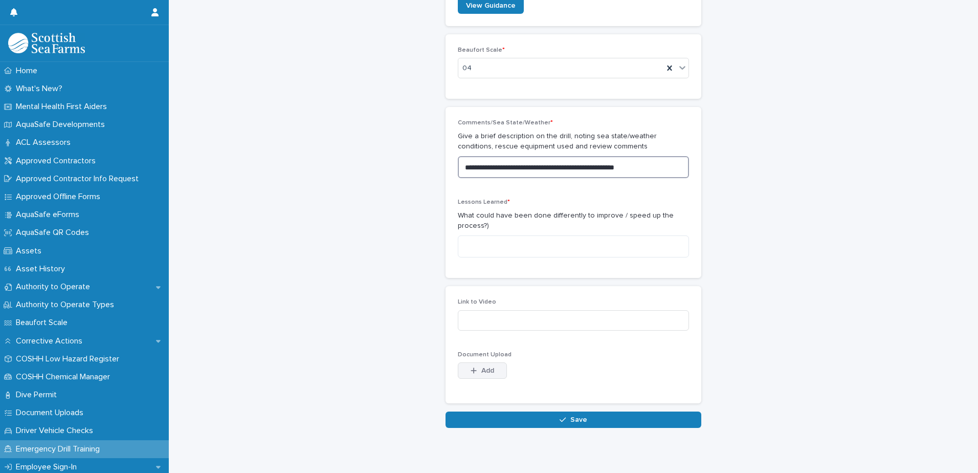
type textarea "**********"
click at [473, 369] on div "button" at bounding box center [476, 370] width 10 height 7
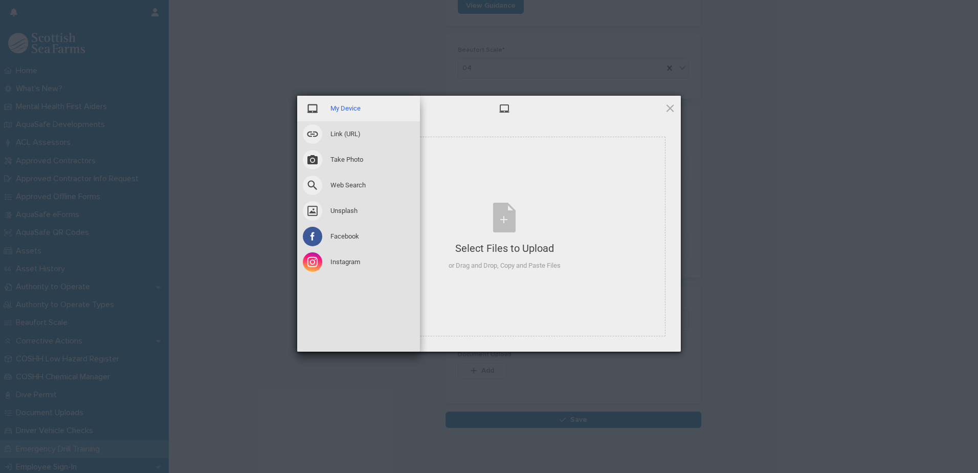
click at [343, 107] on span "My Device" at bounding box center [346, 108] width 30 height 9
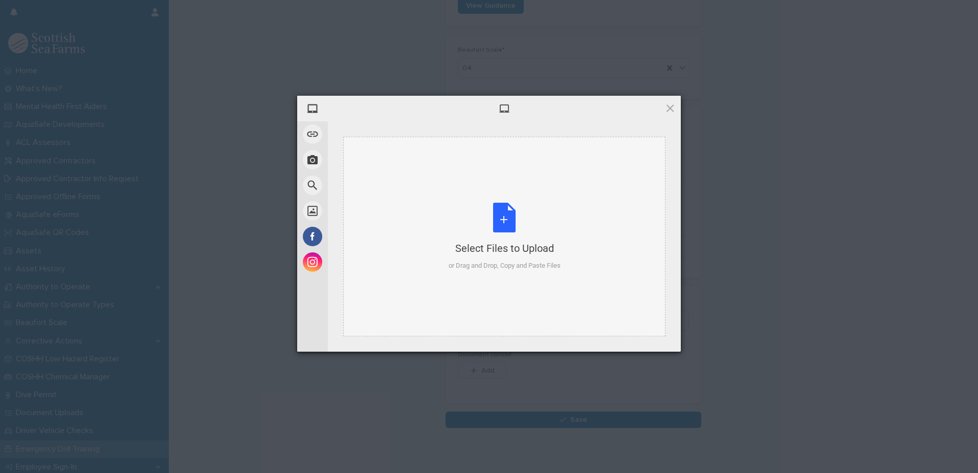
click at [514, 233] on div "Select Files to Upload or Drag and Drop, Copy and Paste Files" at bounding box center [505, 237] width 112 height 68
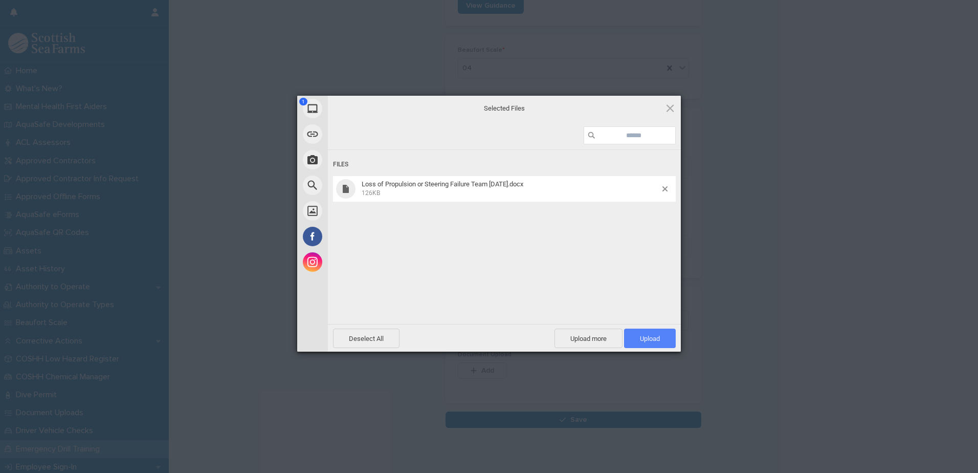
click at [645, 336] on span "Upload 1" at bounding box center [650, 339] width 20 height 8
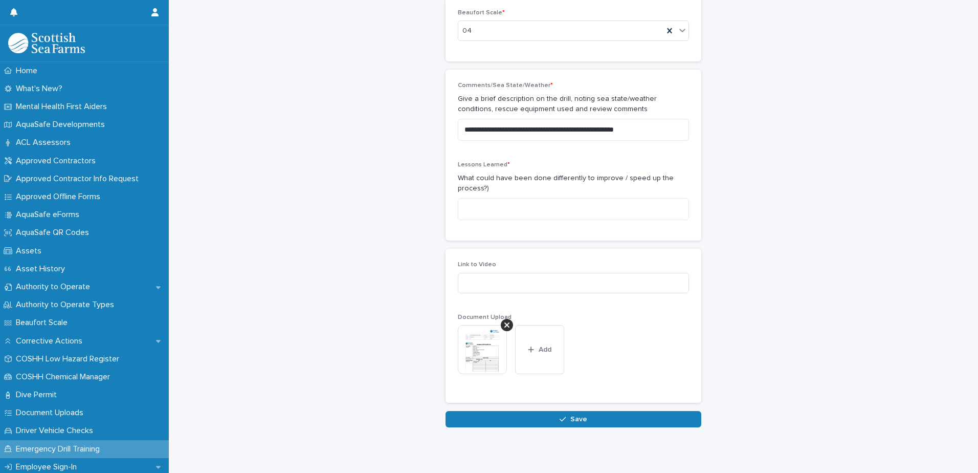
scroll to position [571, 0]
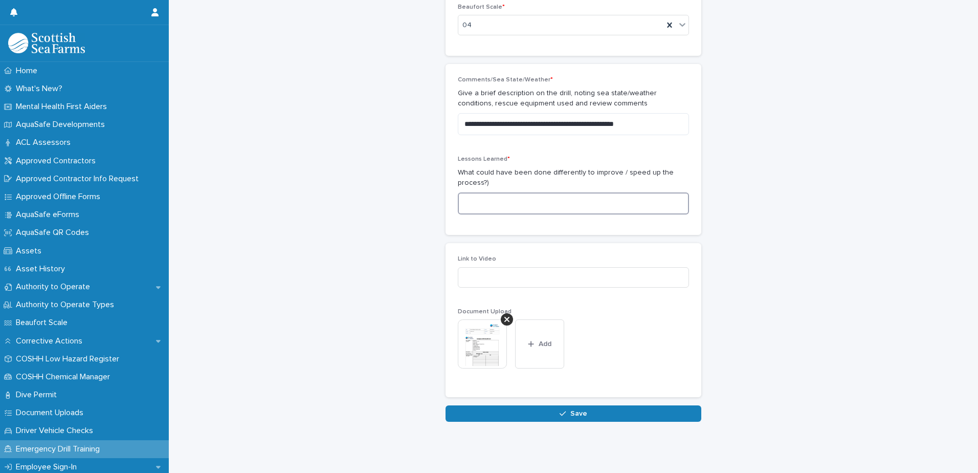
click at [496, 205] on textarea at bounding box center [573, 203] width 231 height 22
click at [583, 203] on textarea "**********" at bounding box center [573, 203] width 231 height 22
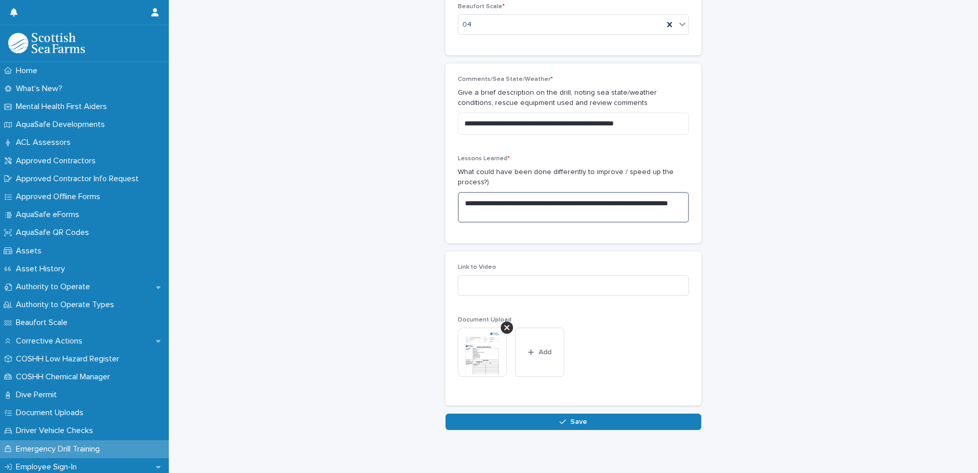
click at [500, 215] on textarea "**********" at bounding box center [573, 207] width 231 height 31
click at [627, 213] on textarea "**********" at bounding box center [573, 207] width 231 height 31
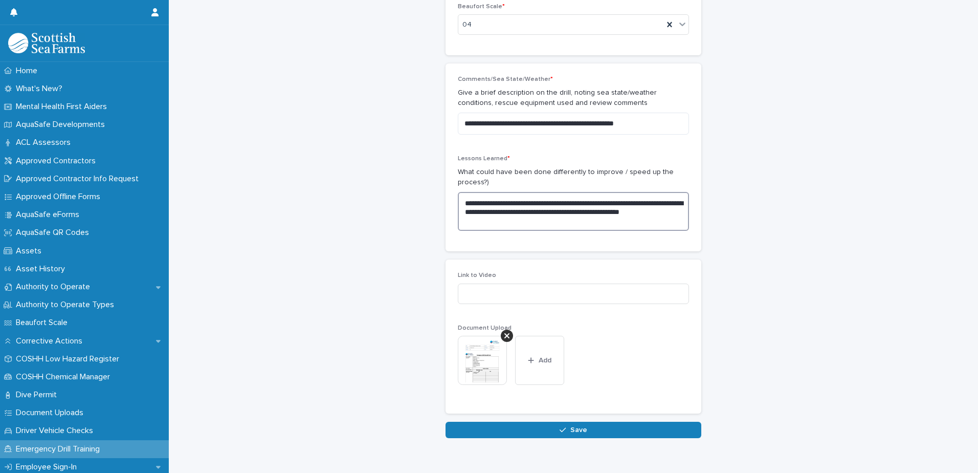
click at [481, 223] on textarea "**********" at bounding box center [573, 211] width 231 height 39
click at [549, 212] on textarea "**********" at bounding box center [573, 211] width 231 height 39
click at [518, 221] on textarea "**********" at bounding box center [573, 211] width 231 height 39
click at [519, 221] on textarea "**********" at bounding box center [573, 211] width 231 height 39
click at [604, 213] on textarea "**********" at bounding box center [573, 211] width 231 height 39
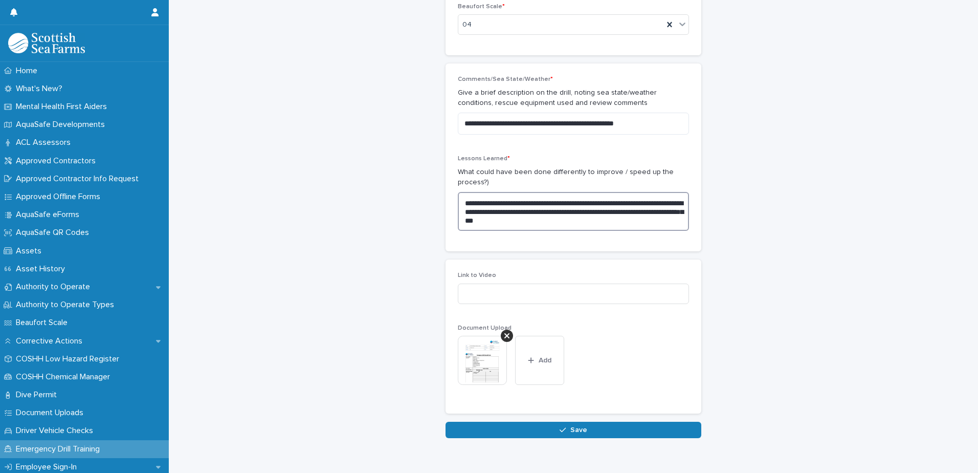
click at [483, 203] on textarea "**********" at bounding box center [573, 211] width 231 height 39
type textarea "**********"
click at [580, 430] on span "Save" at bounding box center [579, 429] width 17 height 7
